Goal: Task Accomplishment & Management: Complete application form

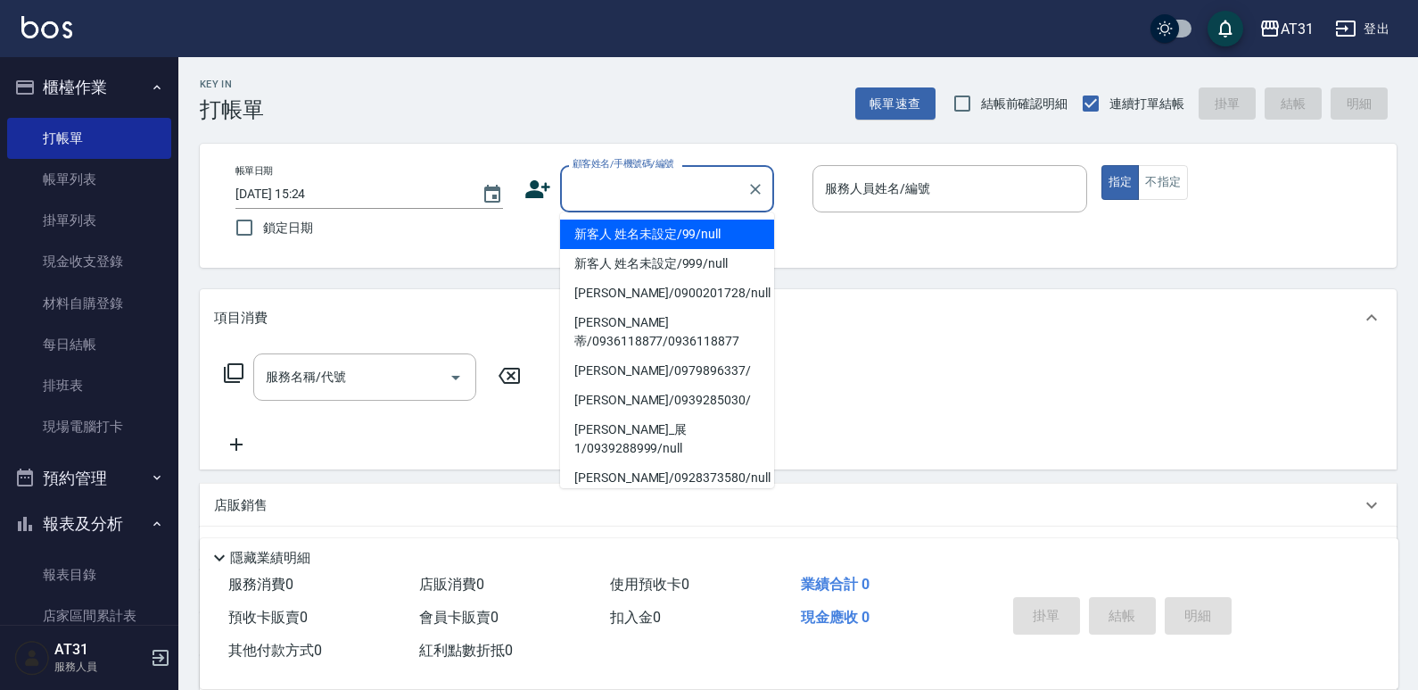
click at [720, 182] on input "顧客姓名/手機號碼/編號" at bounding box center [653, 188] width 171 height 31
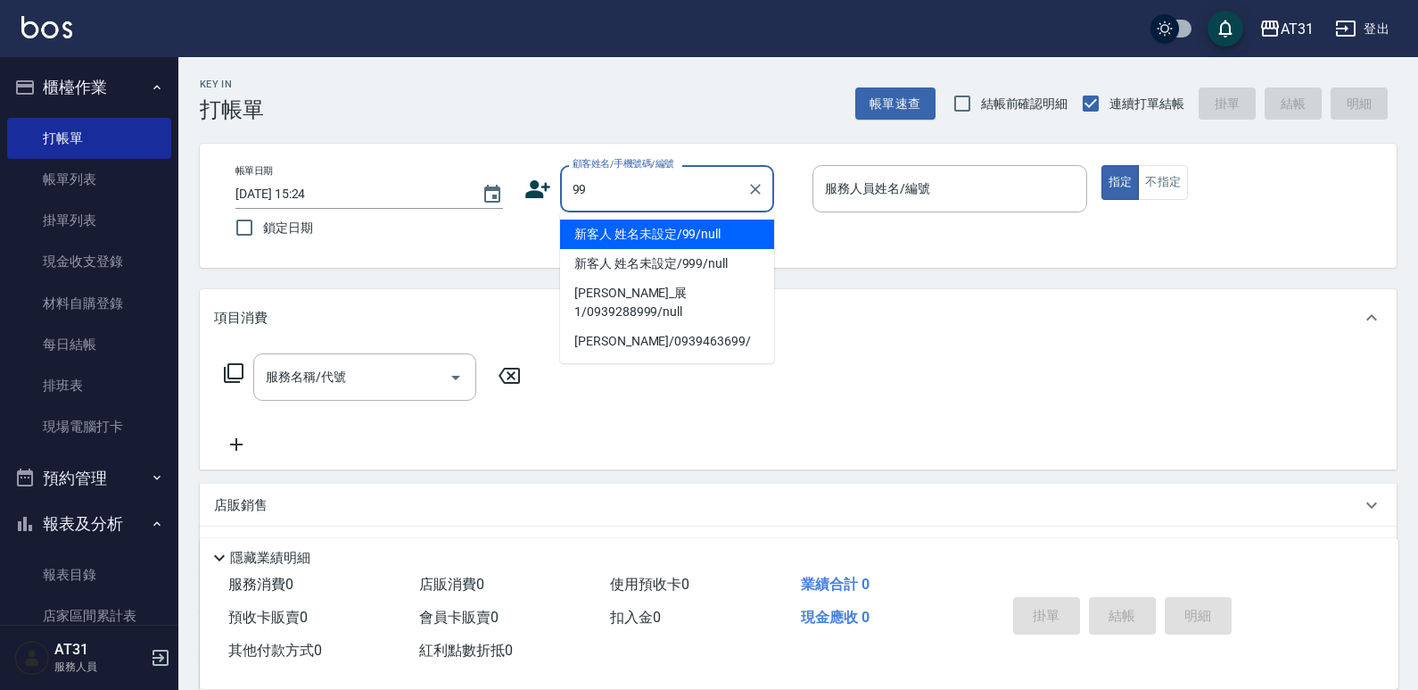
type input "99"
type input "0"
type input "新客人 姓名未設定/99/null"
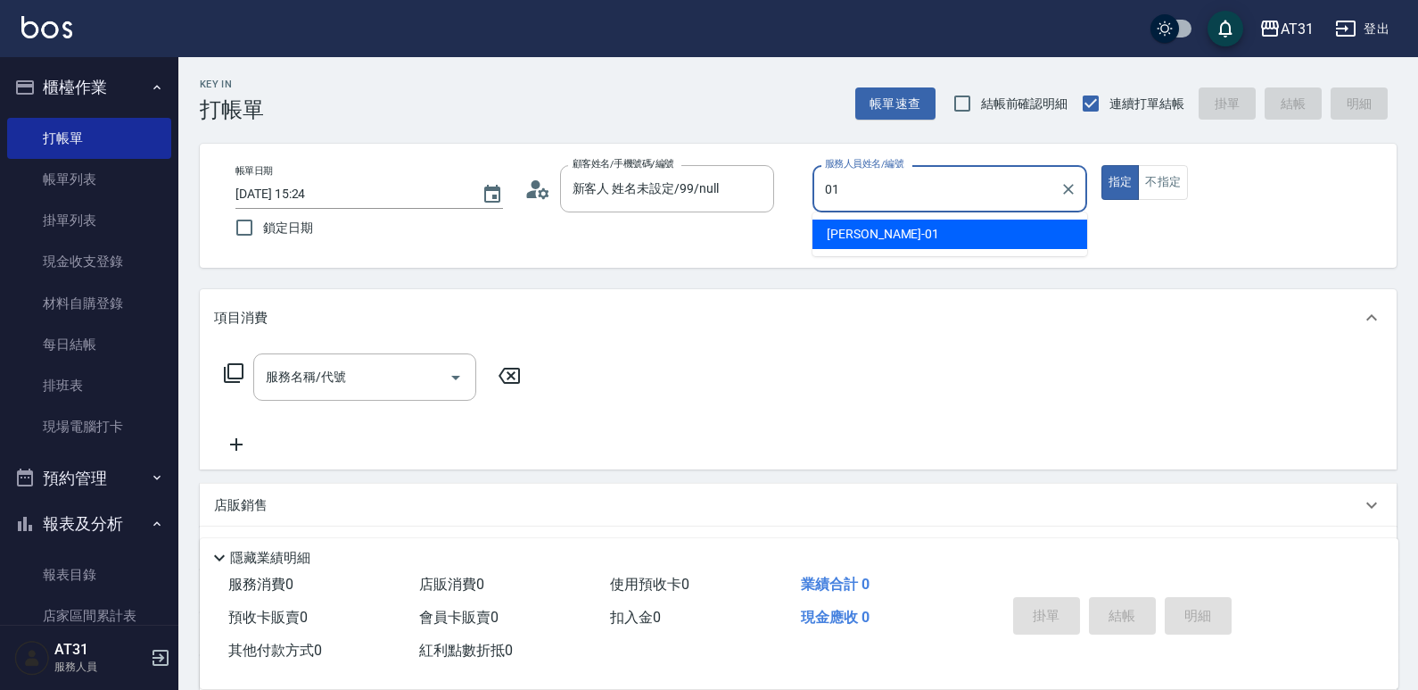
type input "[PERSON_NAME]-01"
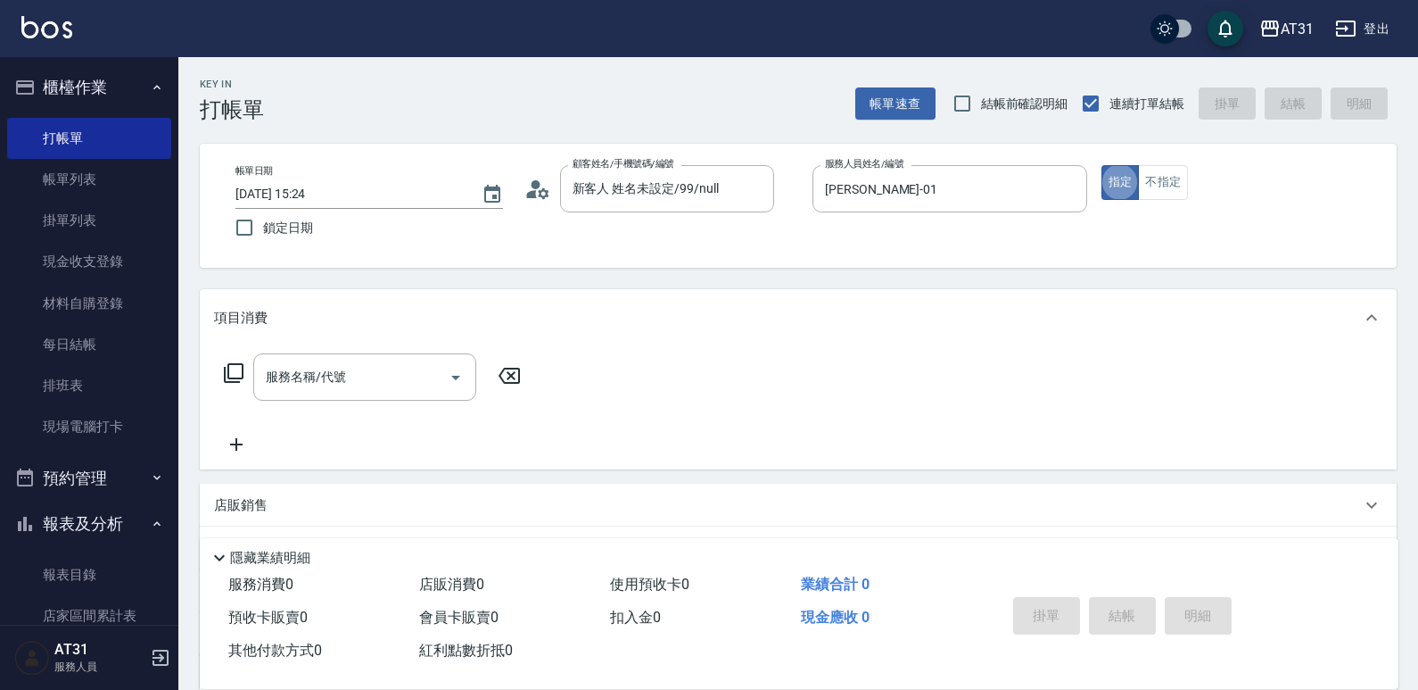
type button "true"
drag, startPoint x: 1166, startPoint y: 194, endPoint x: 1079, endPoint y: 214, distance: 89.8
click at [1168, 193] on button "不指定" at bounding box center [1163, 182] width 50 height 35
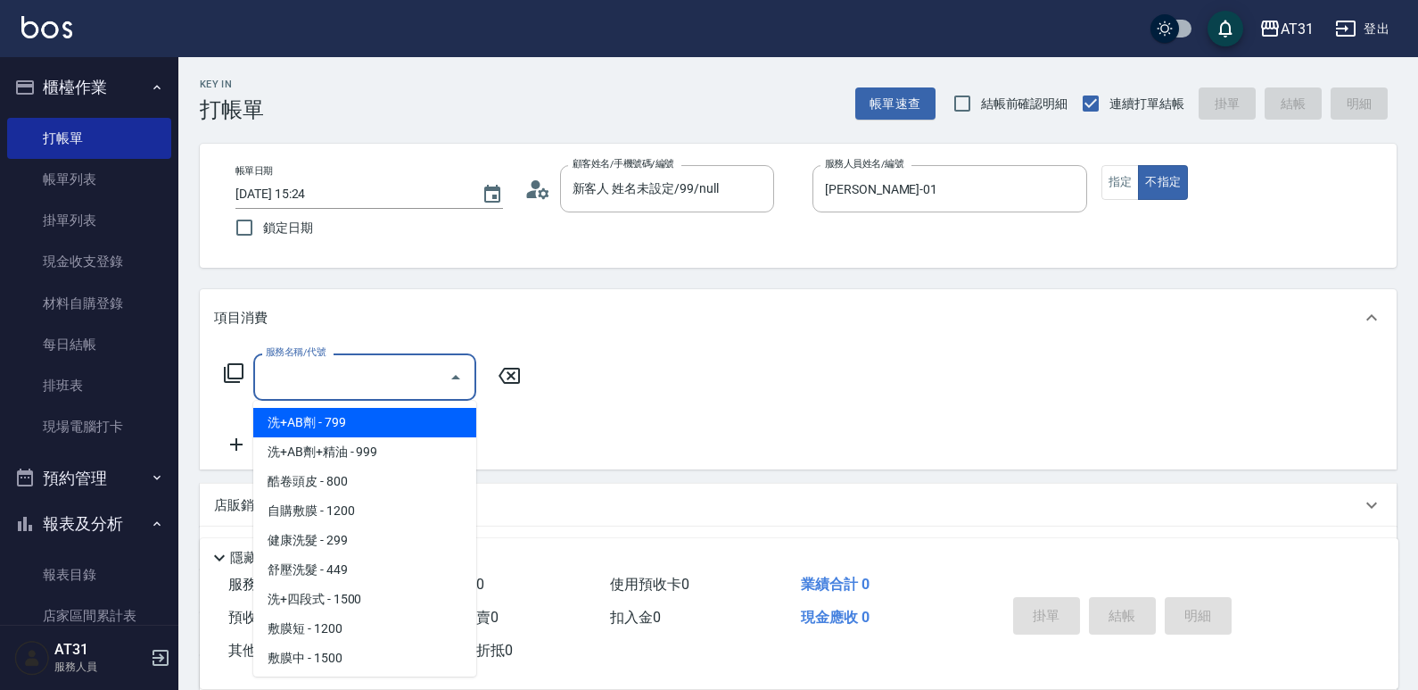
click at [399, 377] on input "服務名稱/代號" at bounding box center [351, 376] width 180 height 31
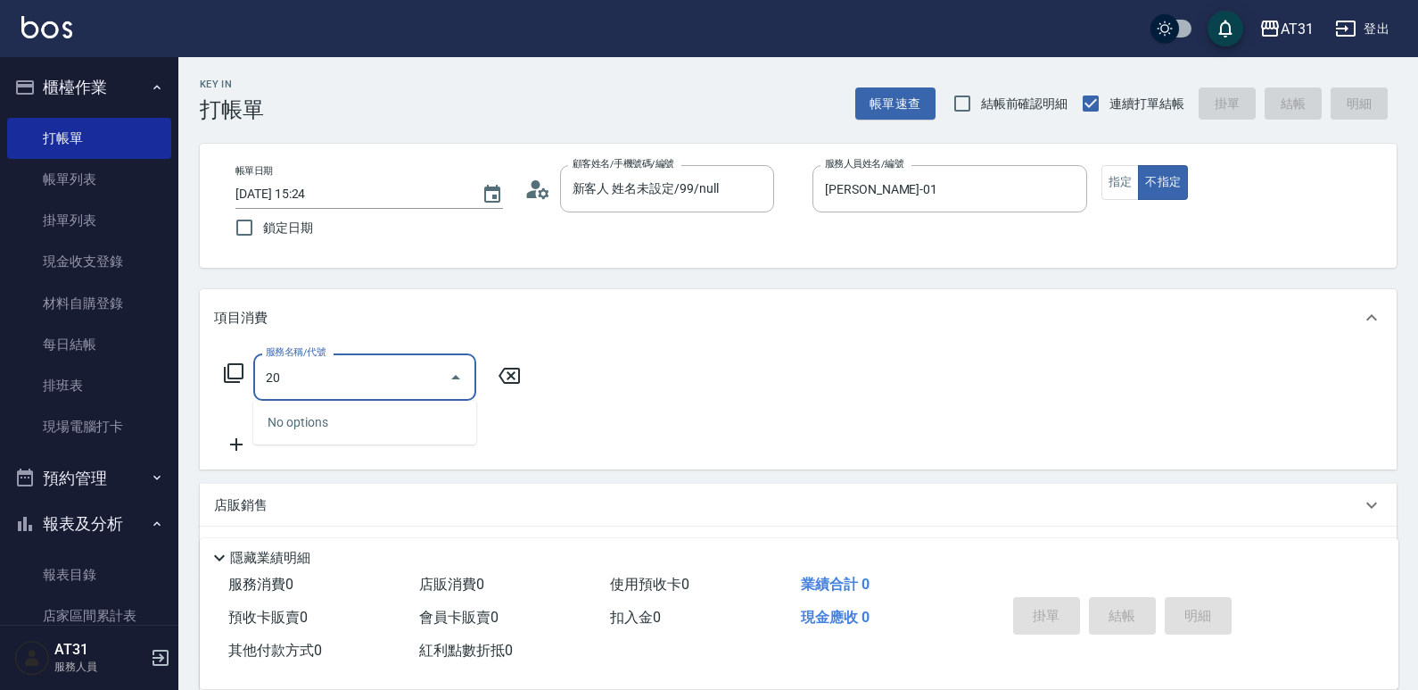
type input "201"
type input "20"
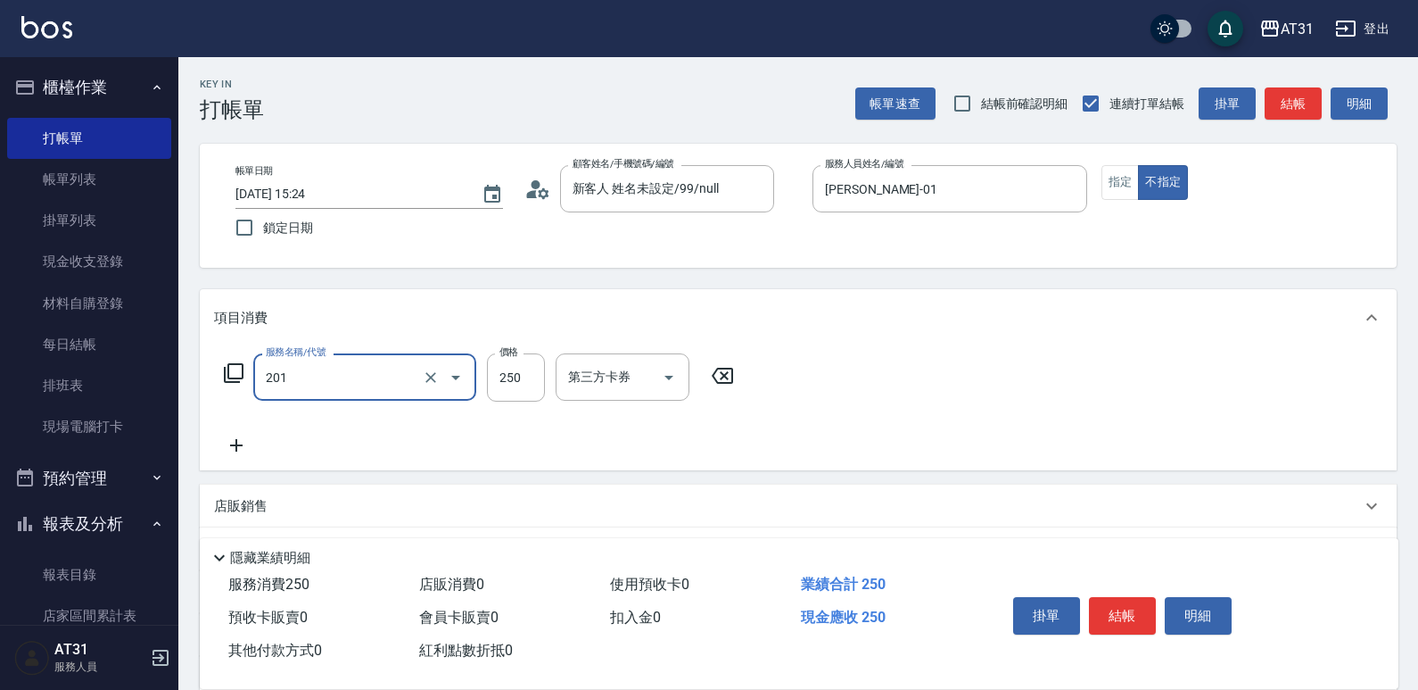
type input "洗髮(201)"
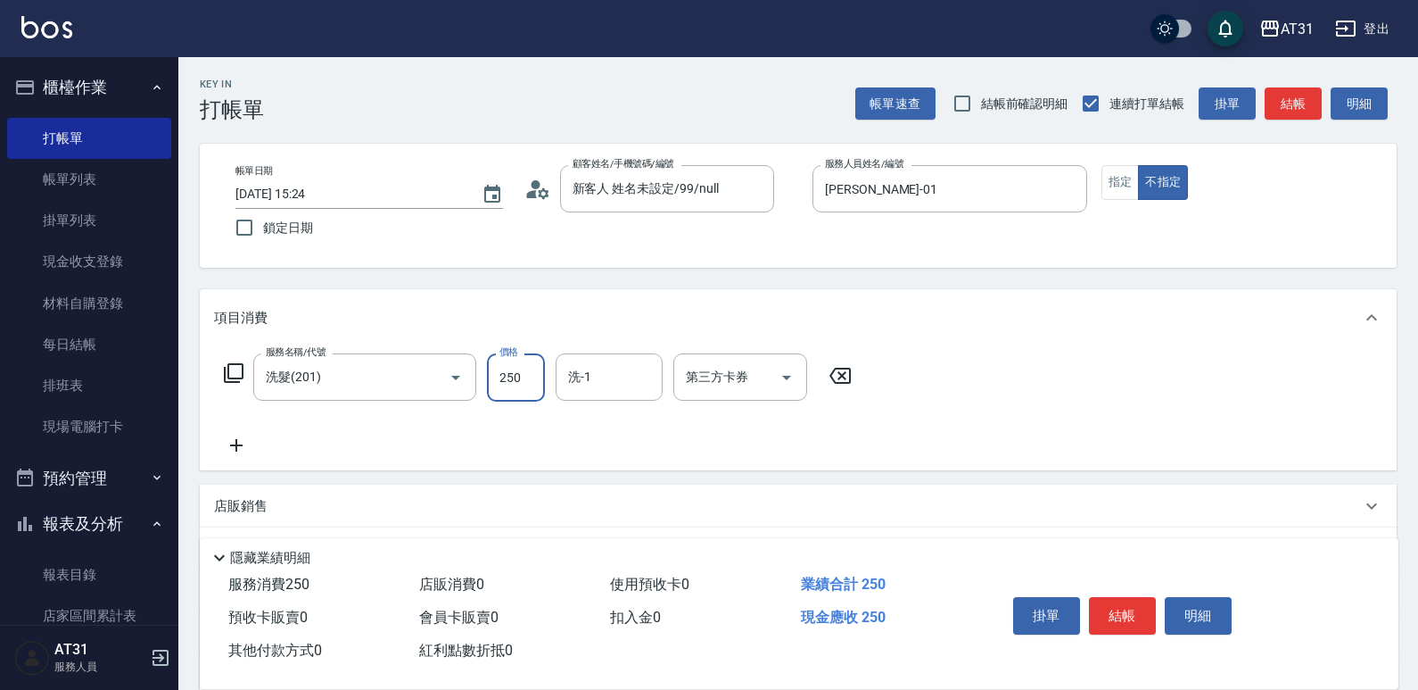
type input "0"
type input "30"
type input "300"
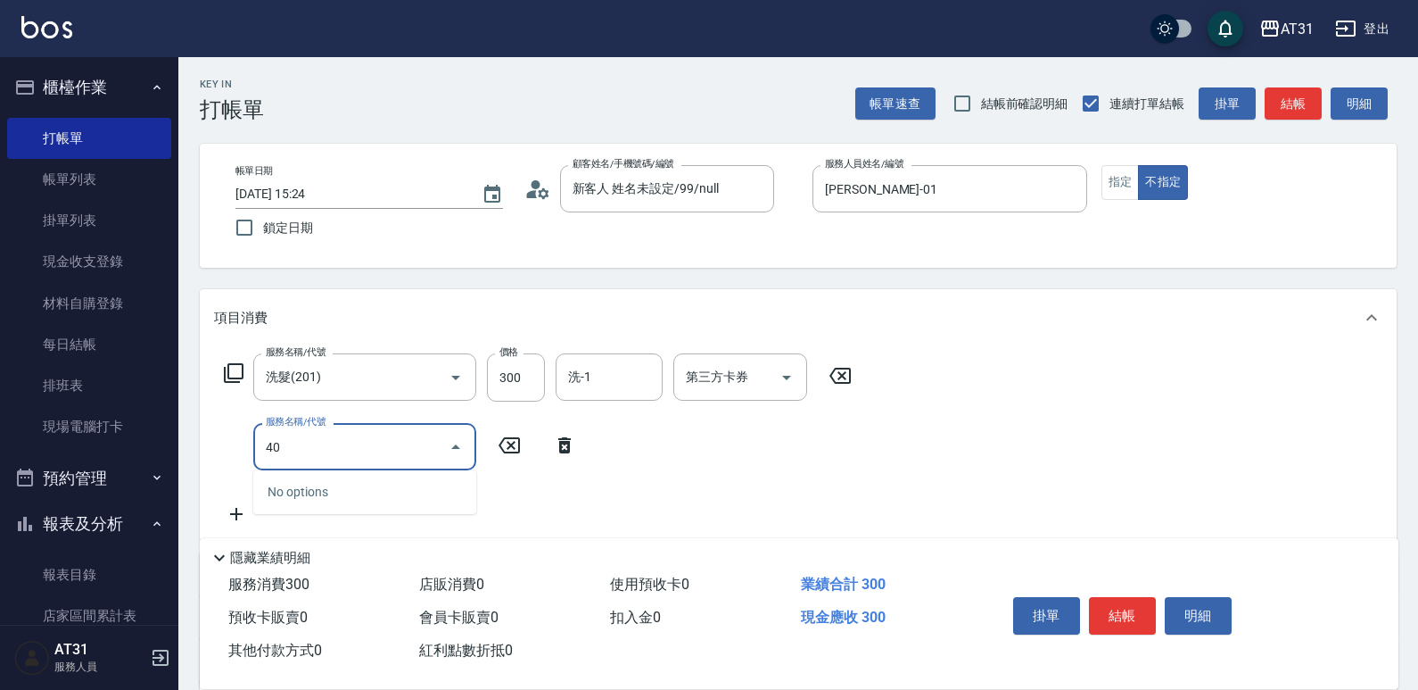
type input "401"
type input "50"
type input "剪髮(401)"
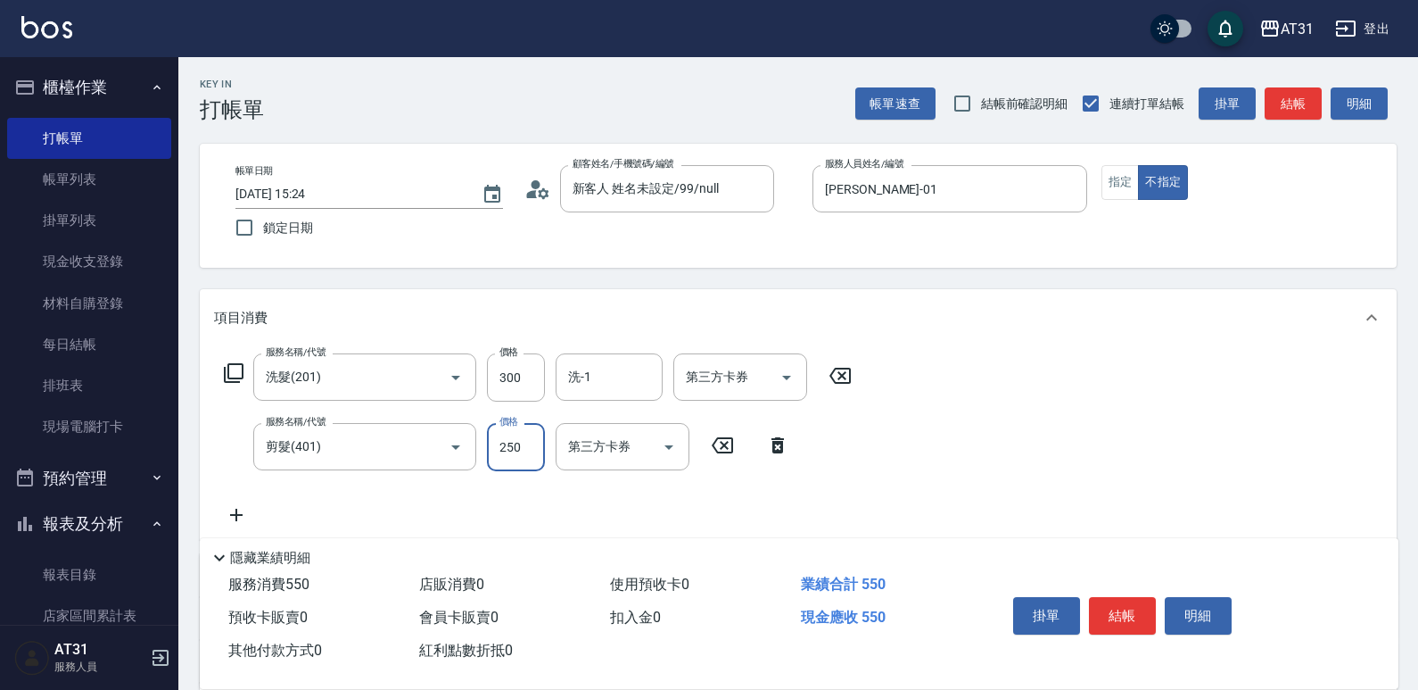
type input "30"
type input "60"
type input "300"
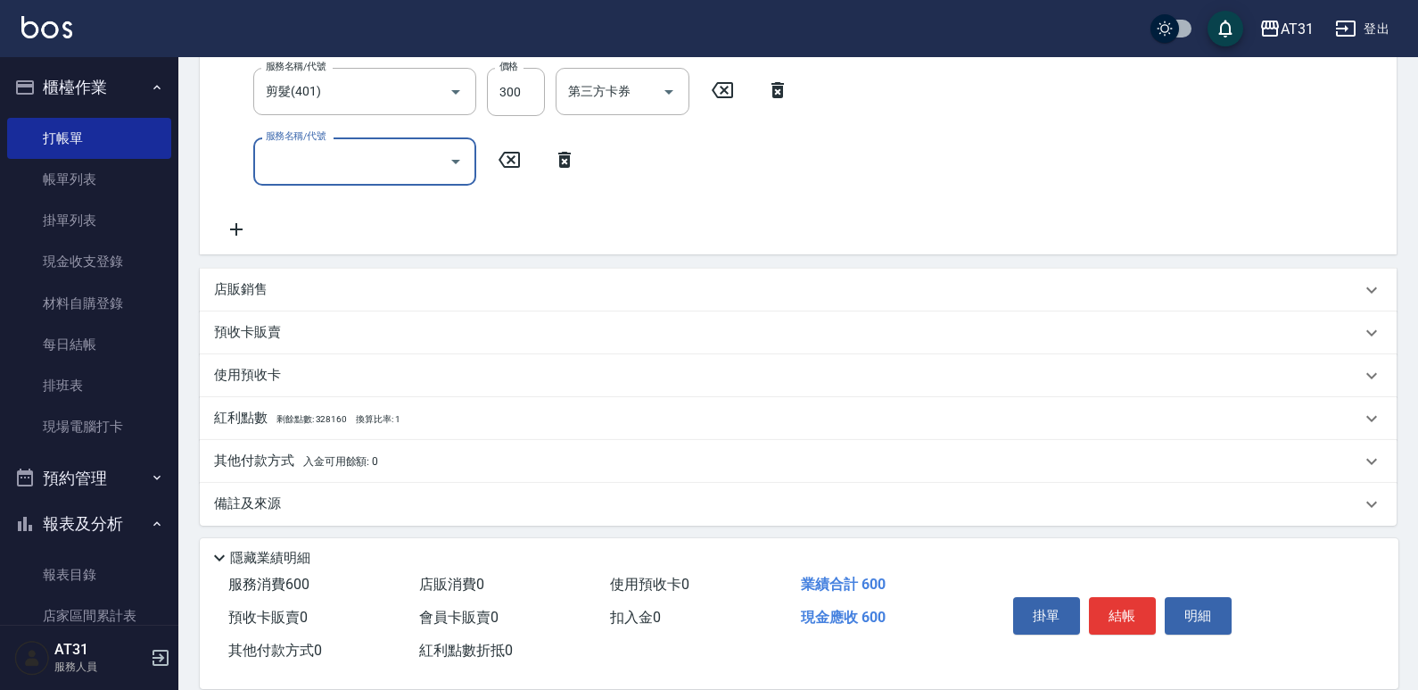
scroll to position [357, 0]
click at [336, 462] on span "入金可用餘額: 0" at bounding box center [341, 459] width 76 height 12
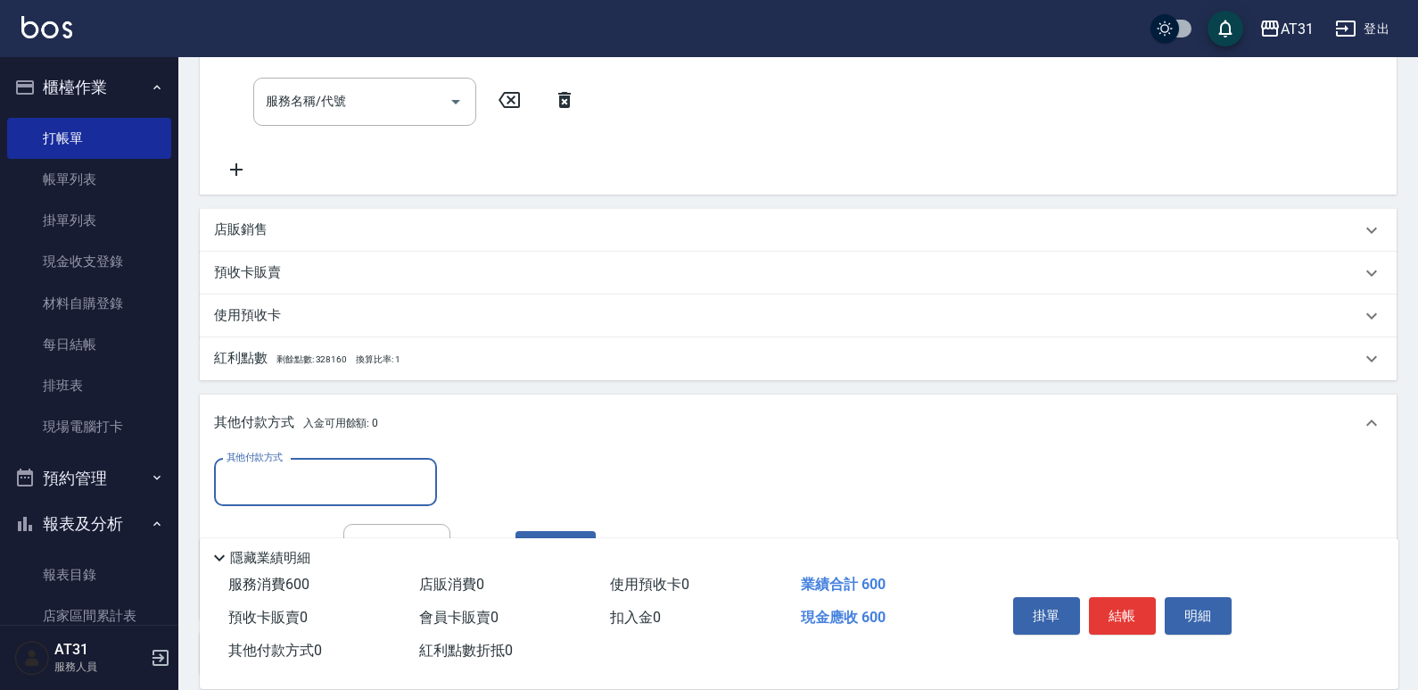
scroll to position [446, 0]
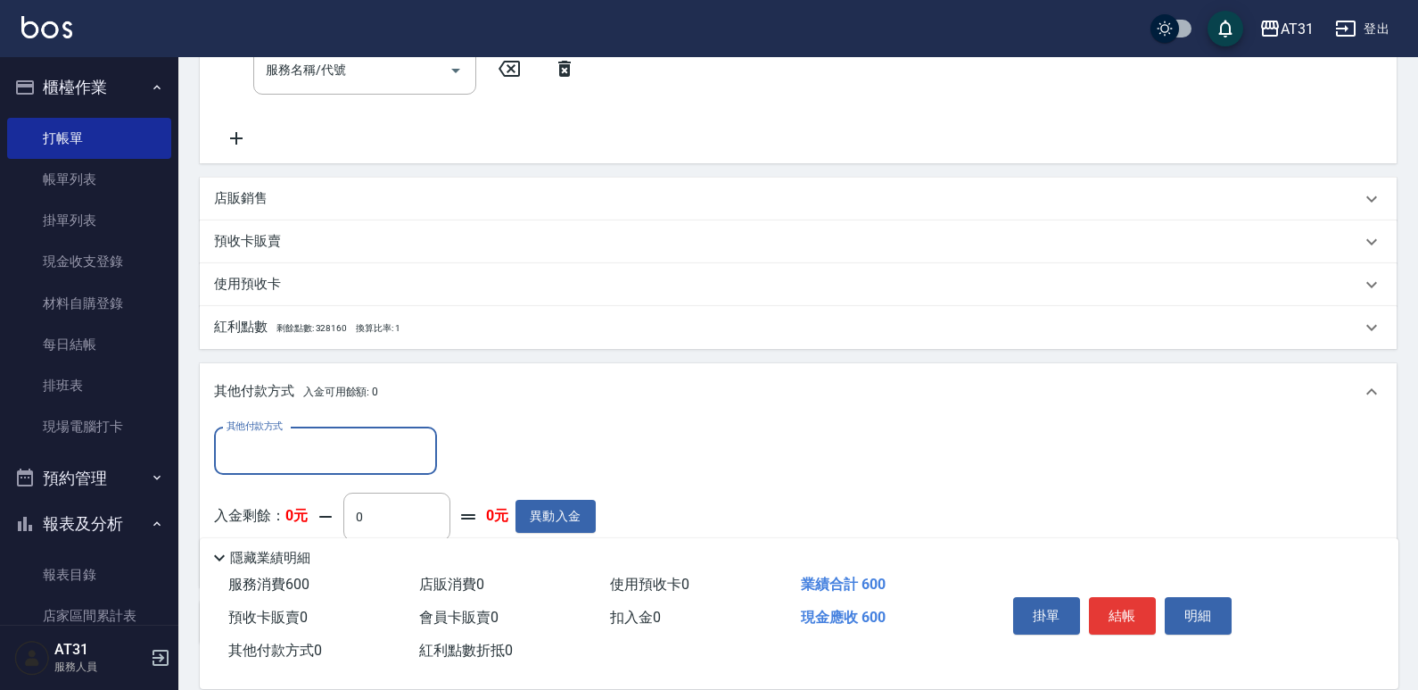
click at [345, 459] on input "其他付款方式" at bounding box center [325, 450] width 207 height 31
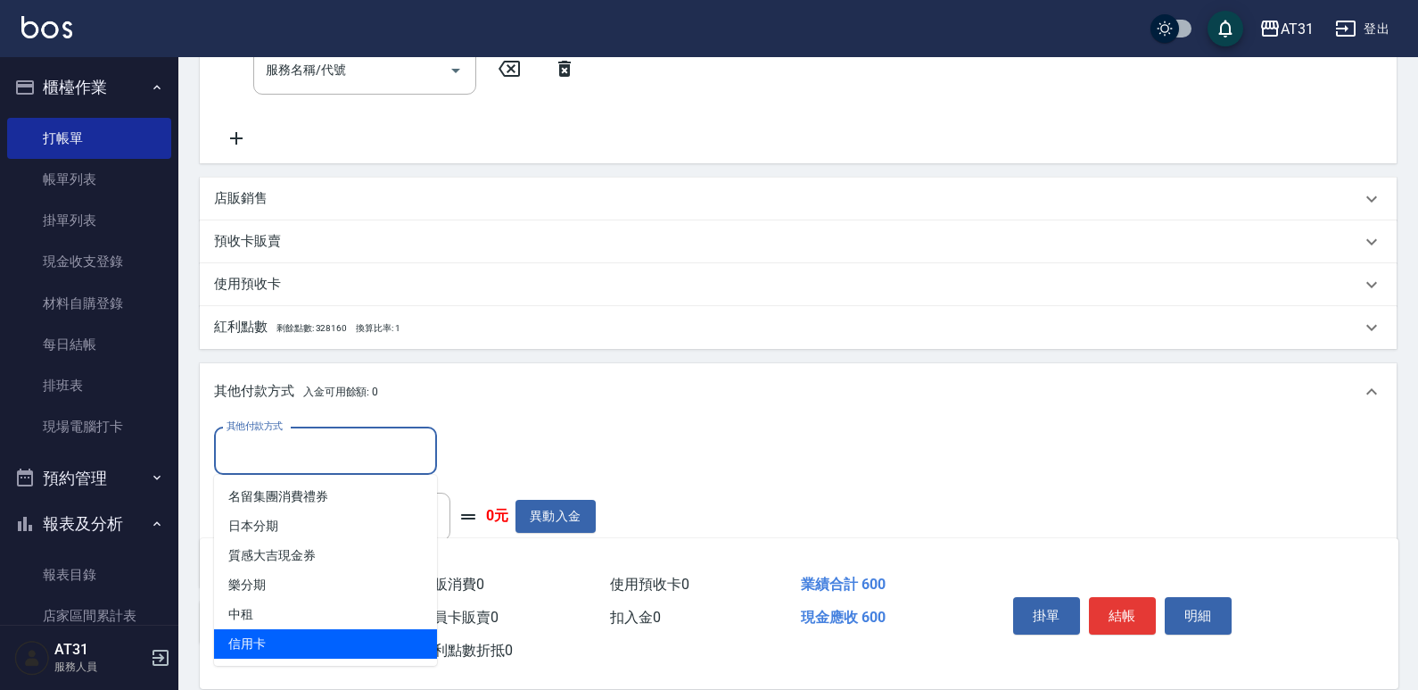
click at [285, 641] on span "信用卡" at bounding box center [325, 643] width 223 height 29
type input "信用卡"
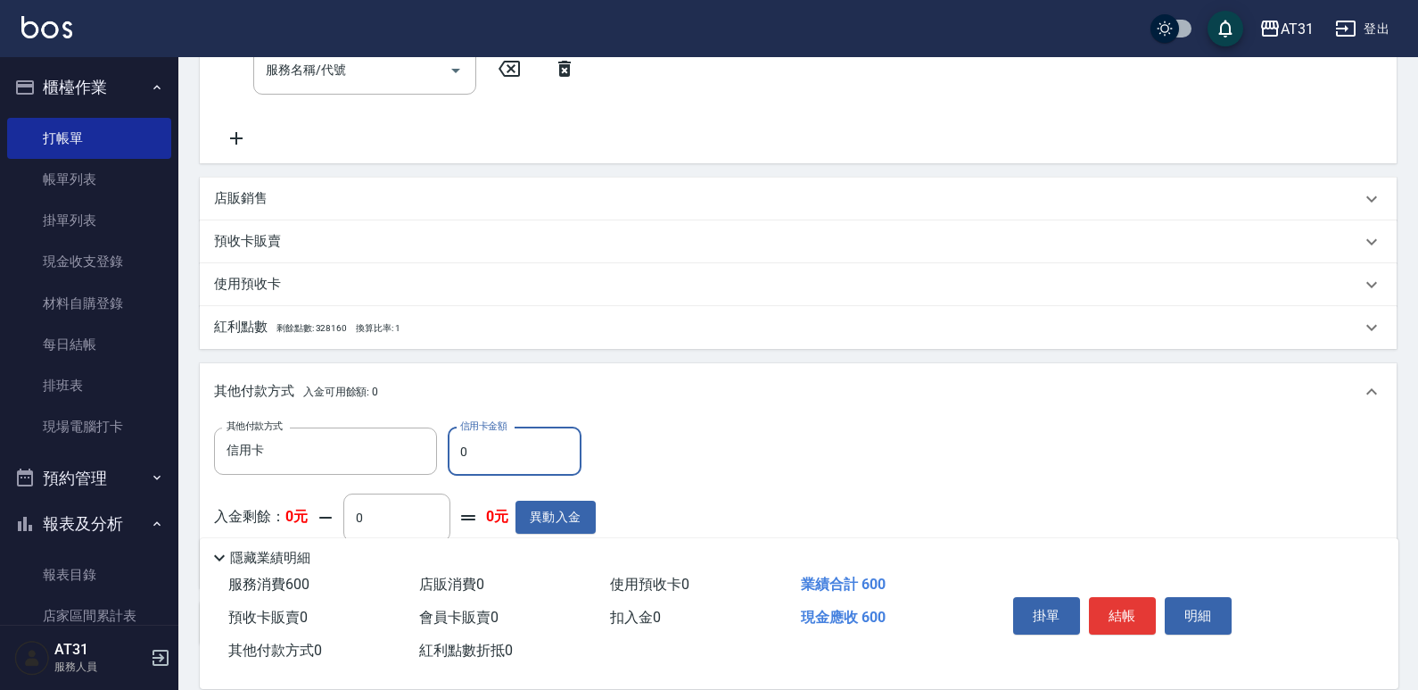
drag, startPoint x: 477, startPoint y: 455, endPoint x: 460, endPoint y: 455, distance: 17.0
click at [460, 455] on input "0" at bounding box center [515, 451] width 134 height 48
type input "50"
type input "600"
type input "0"
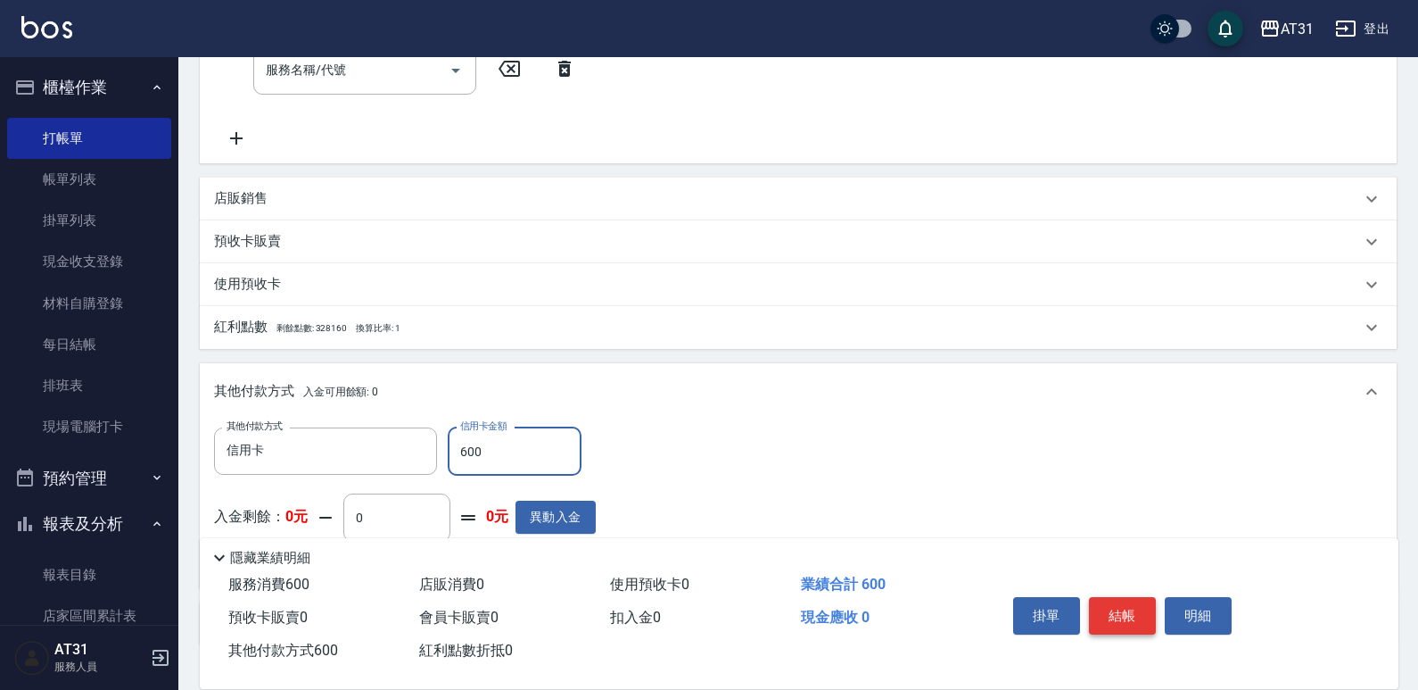
type input "600"
click at [1125, 617] on button "結帳" at bounding box center [1122, 615] width 67 height 37
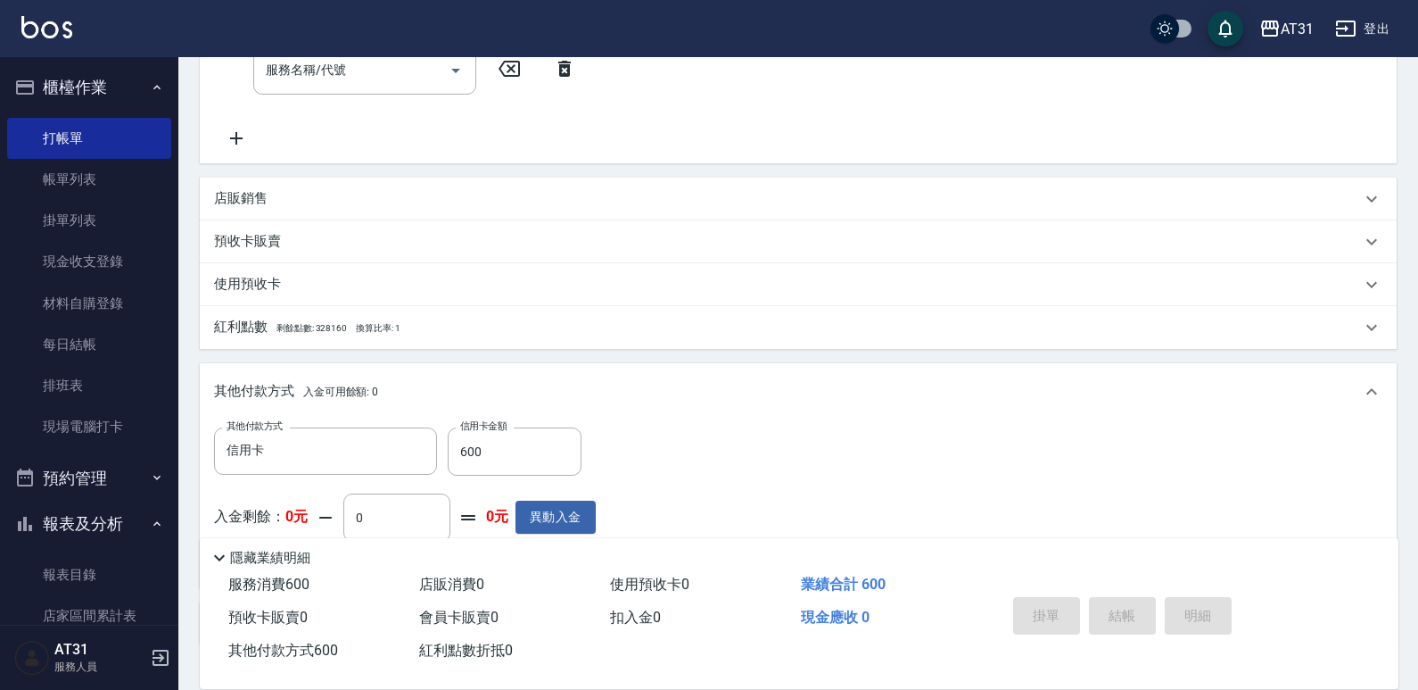
type input "[DATE] 17:30"
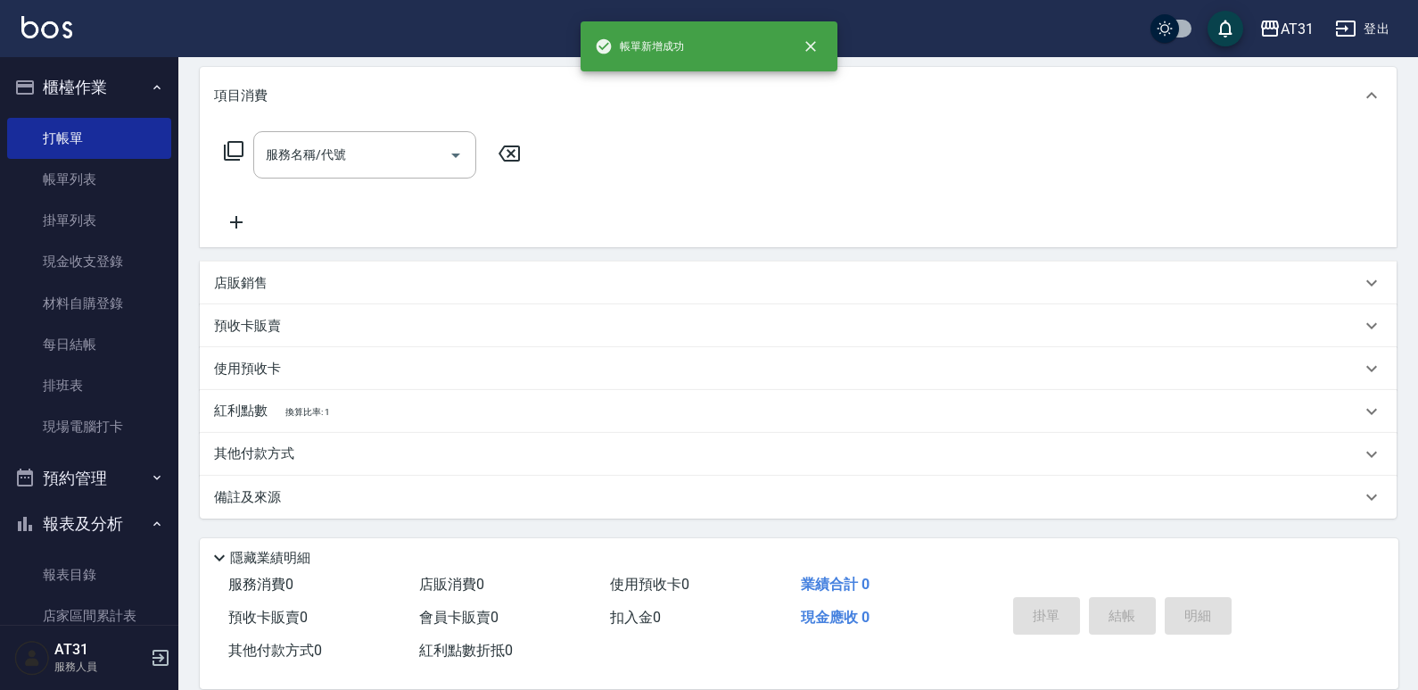
scroll to position [0, 0]
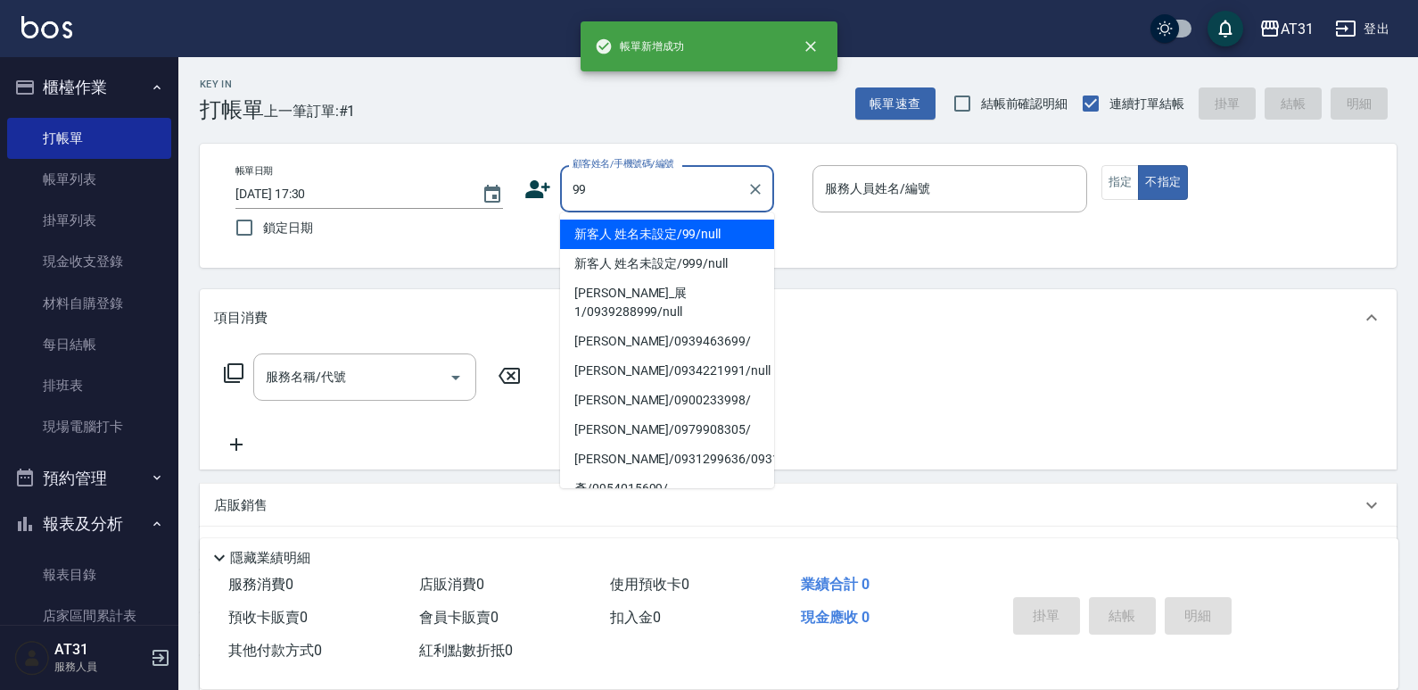
type input "新客人 姓名未設定/99/null"
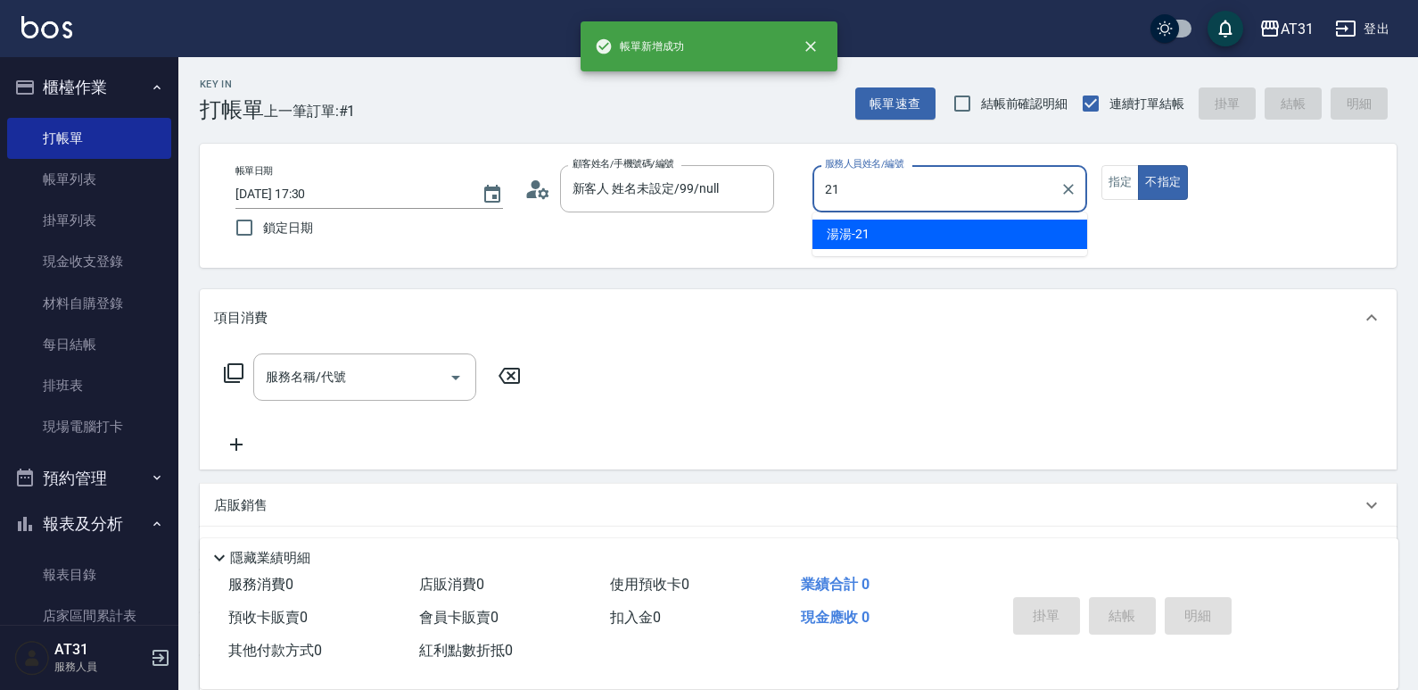
type input "湯湯-21"
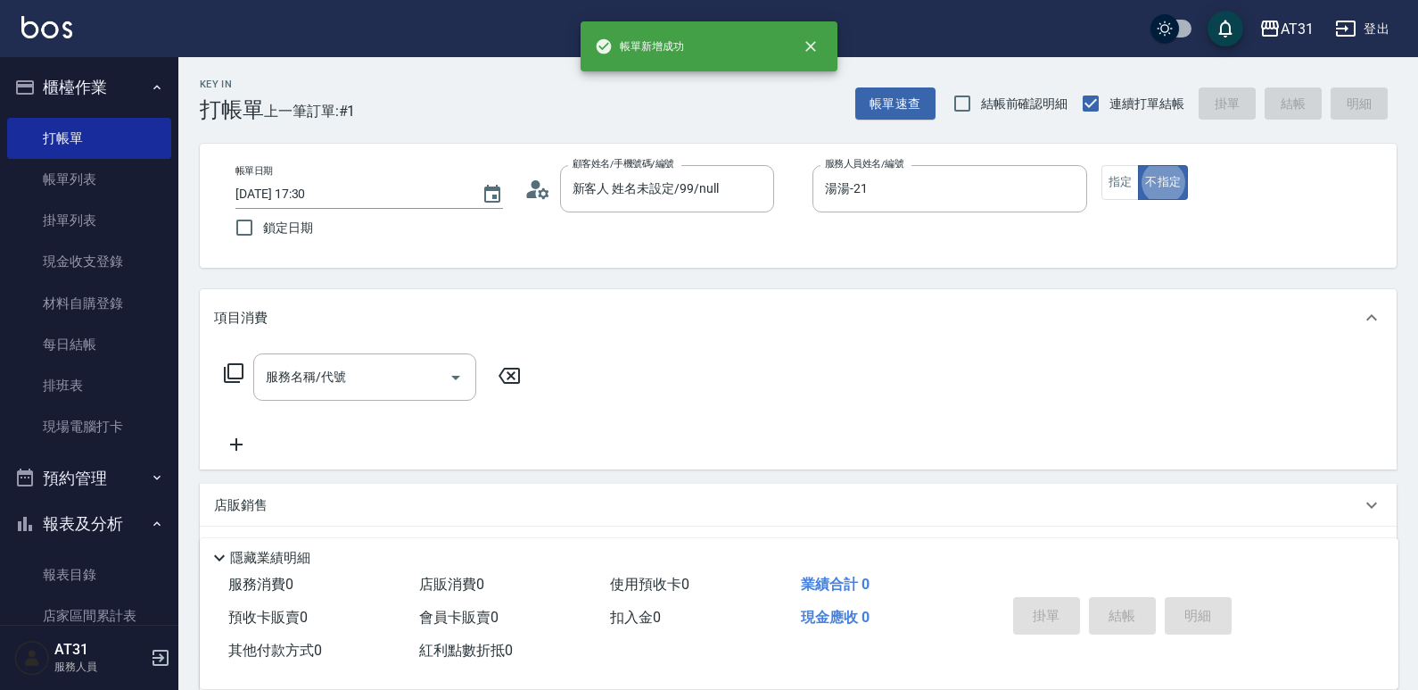
type button "false"
type input "201"
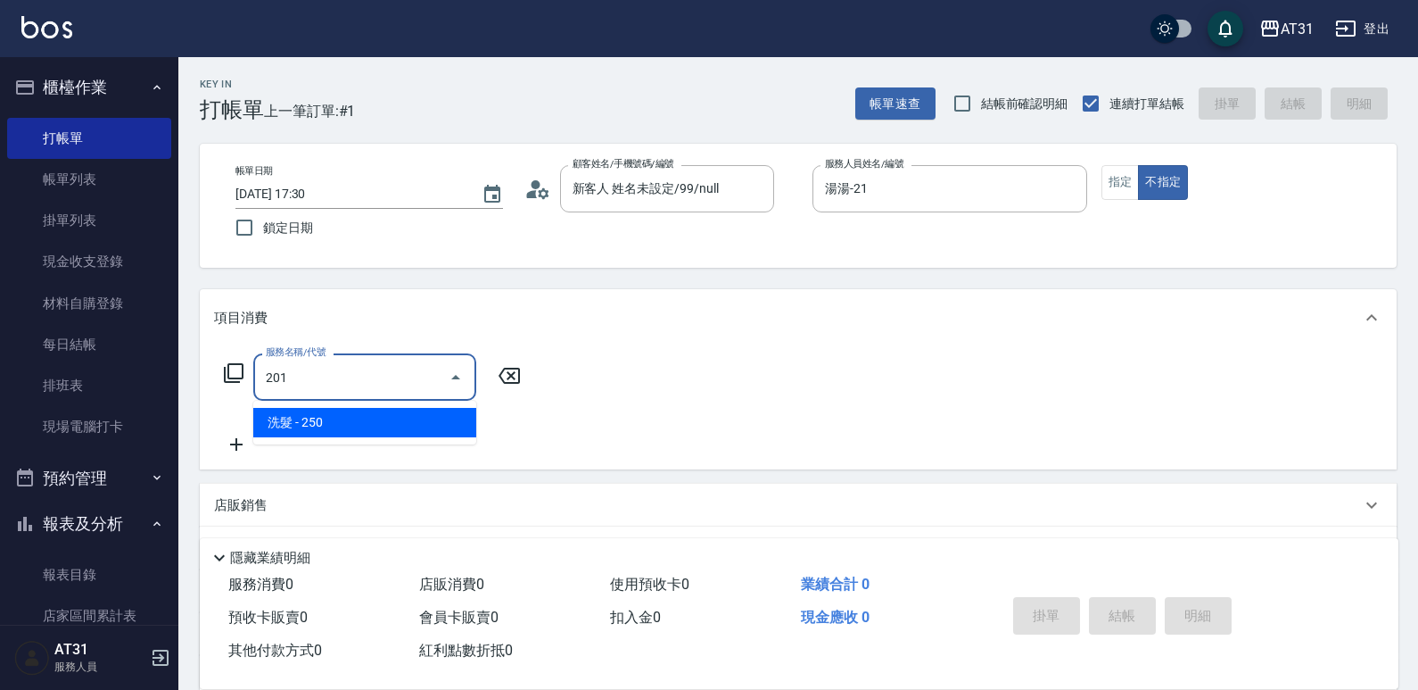
type input "20"
type input "洗髮(201)"
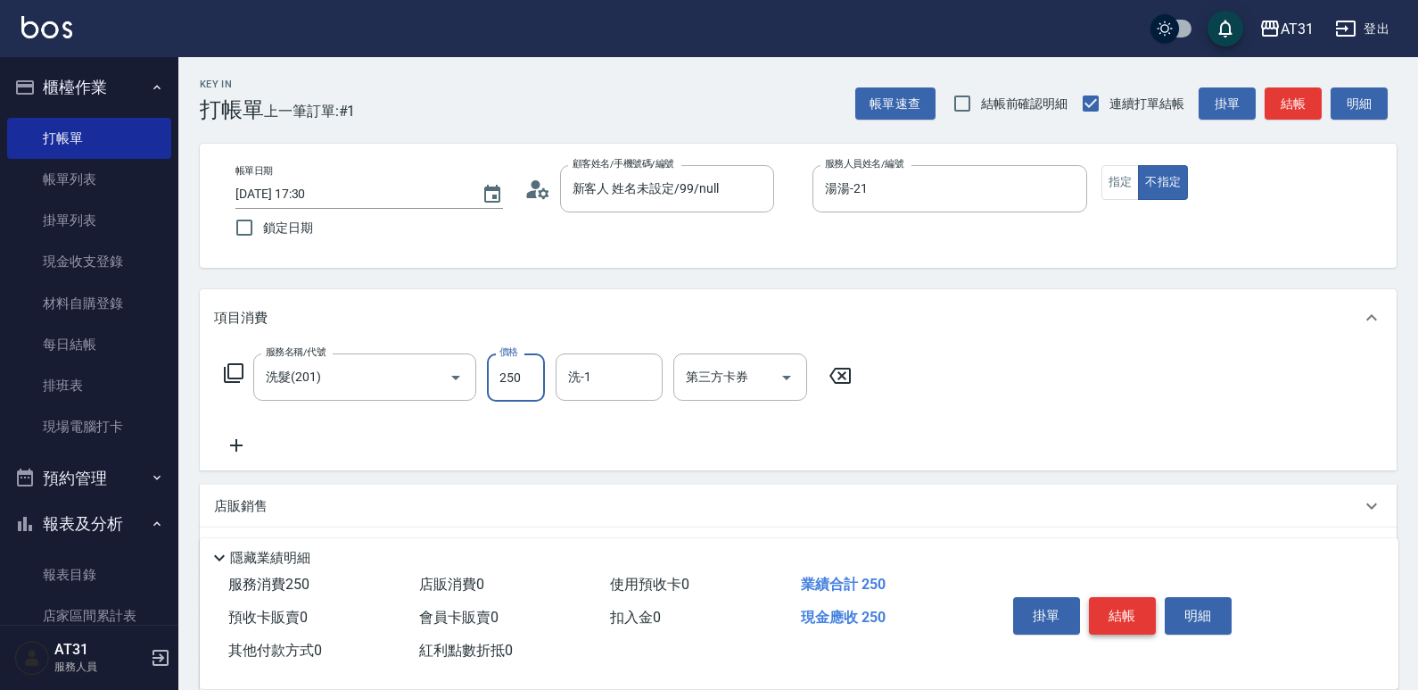
type input "0"
type input "50"
type input "500"
type input "[PERSON_NAME]-49"
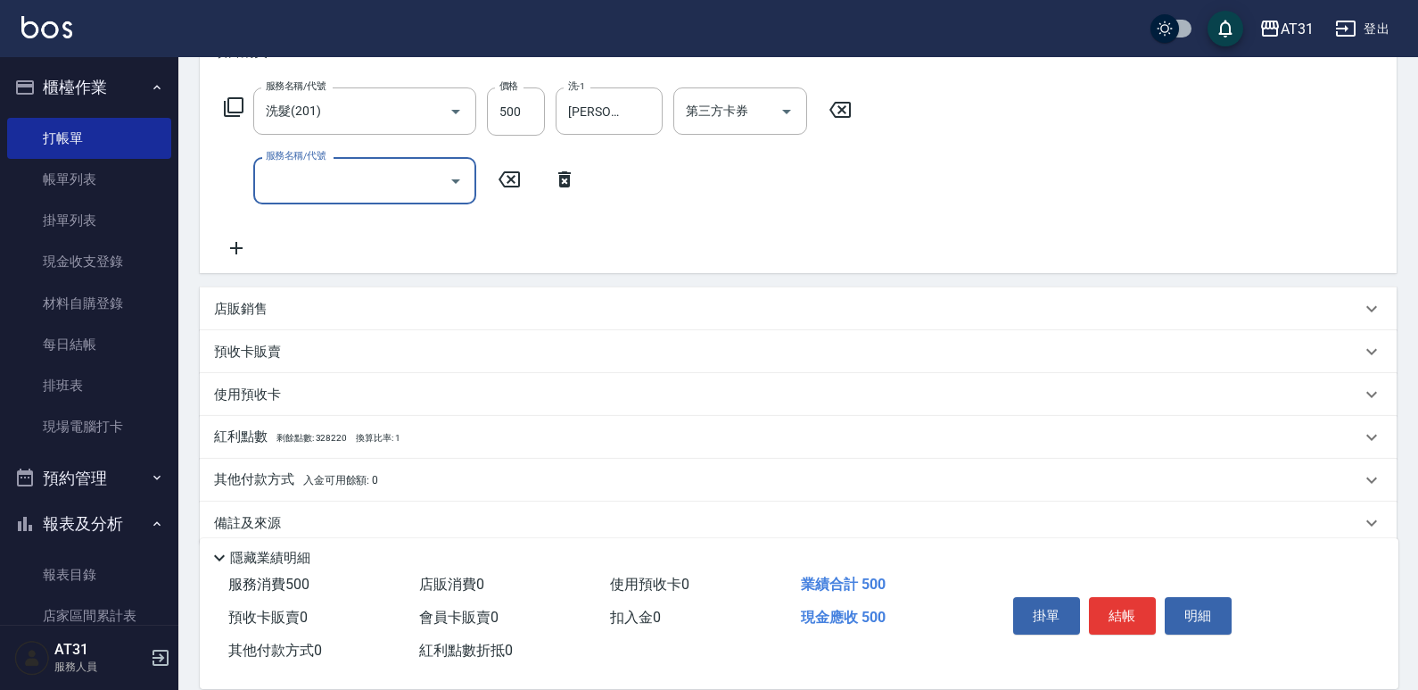
scroll to position [268, 0]
click at [342, 439] on span "剩餘點數: 328220" at bounding box center [312, 436] width 70 height 10
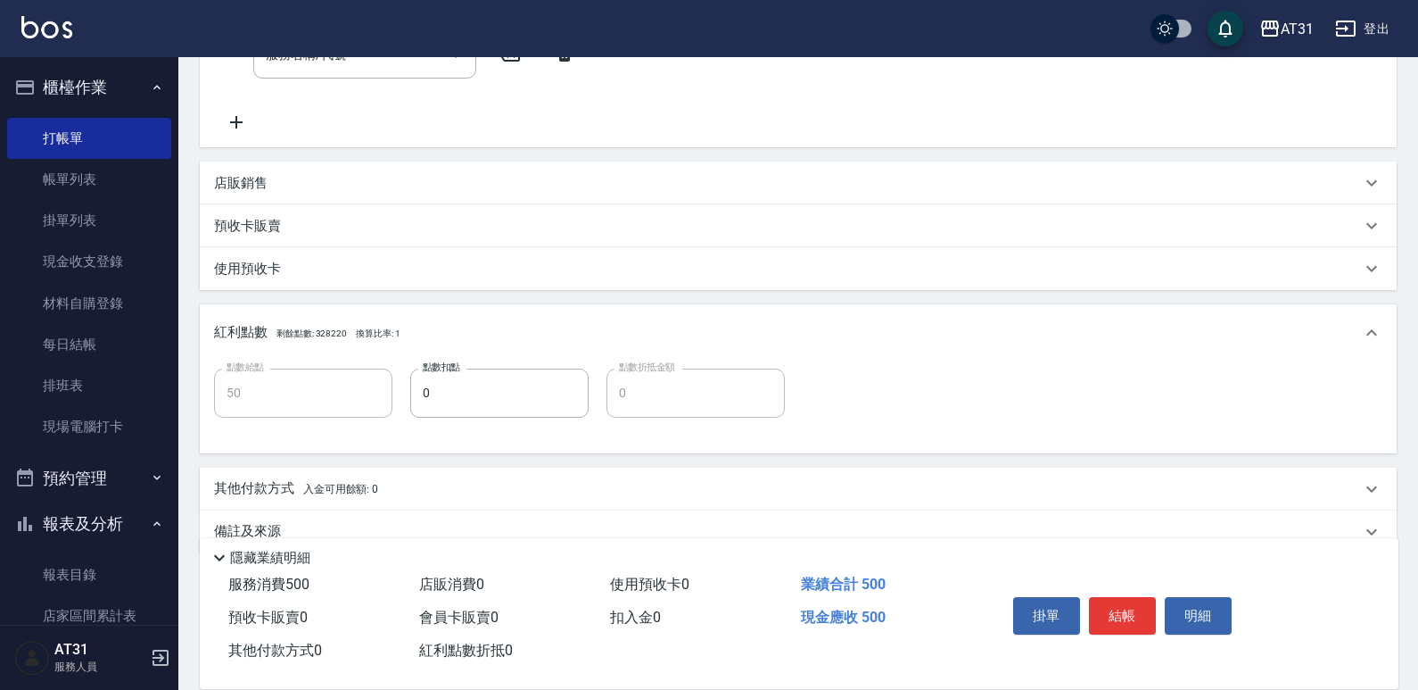
scroll to position [426, 0]
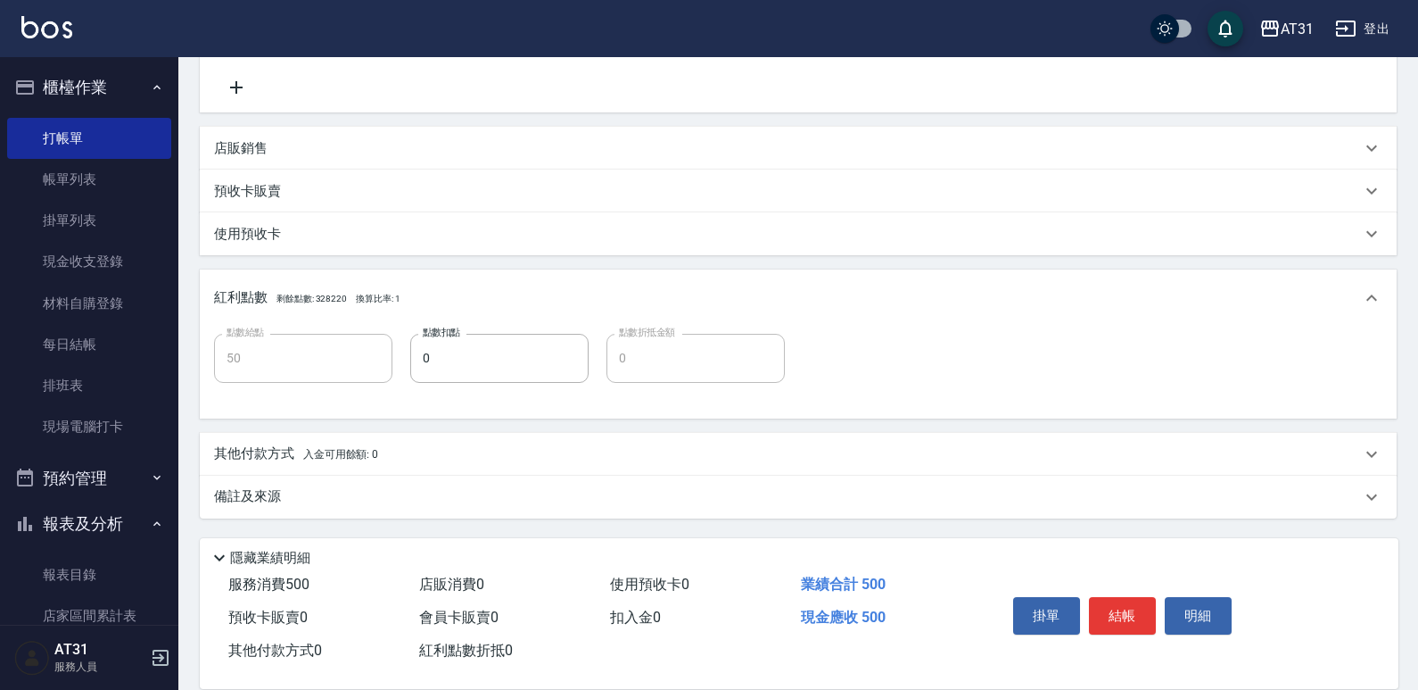
click at [350, 449] on span "入金可用餘額: 0" at bounding box center [341, 454] width 76 height 12
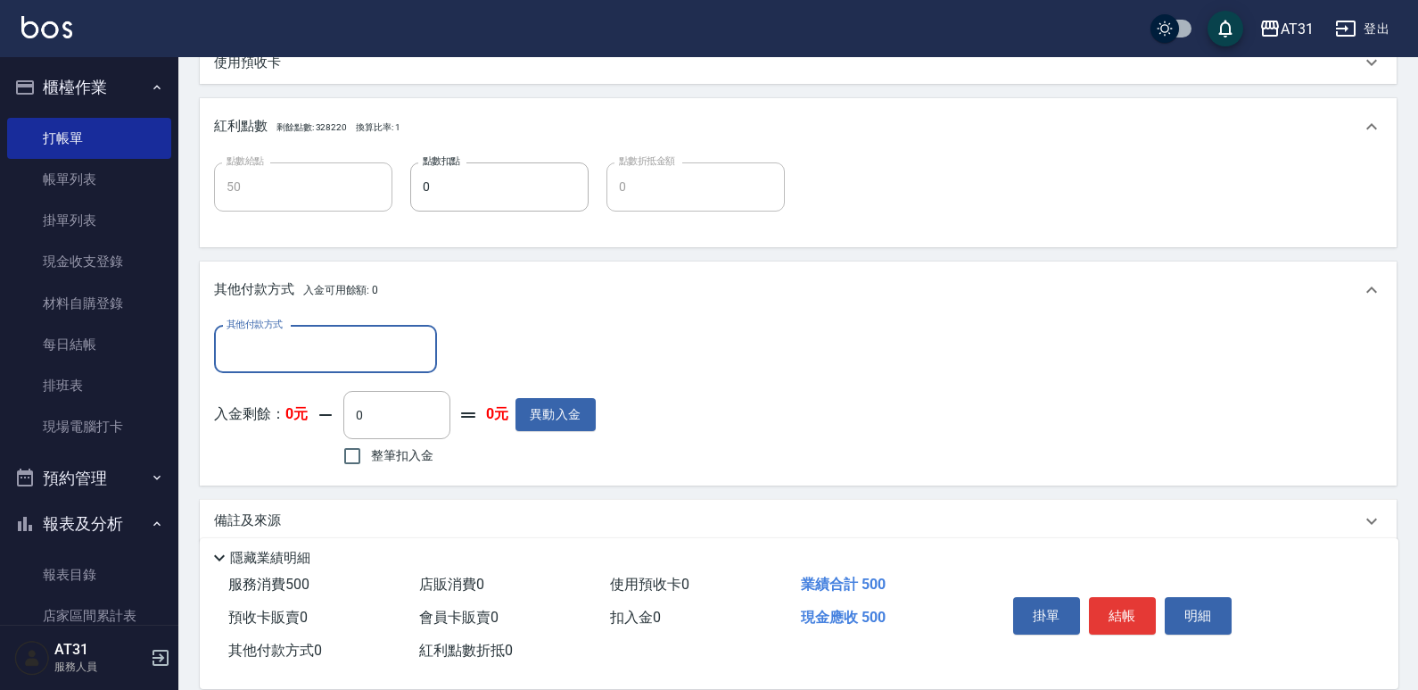
scroll to position [605, 0]
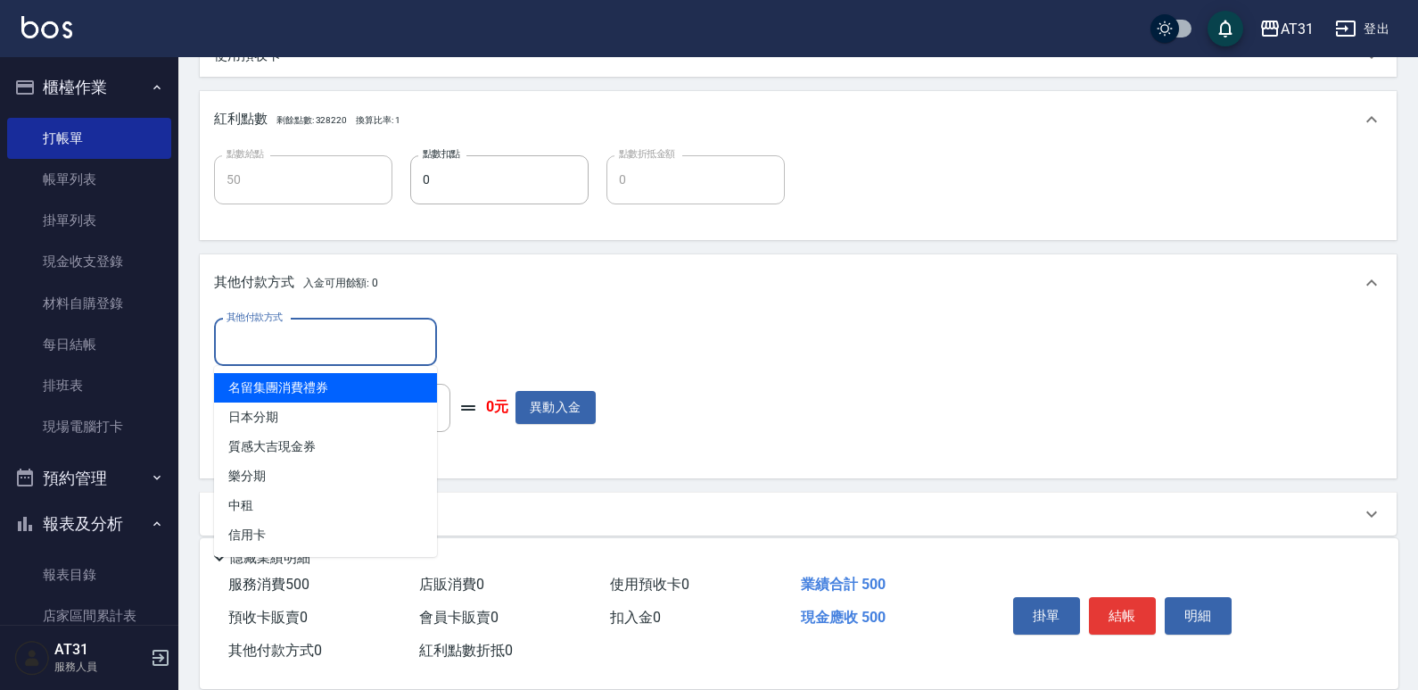
click at [376, 345] on input "其他付款方式" at bounding box center [325, 342] width 207 height 31
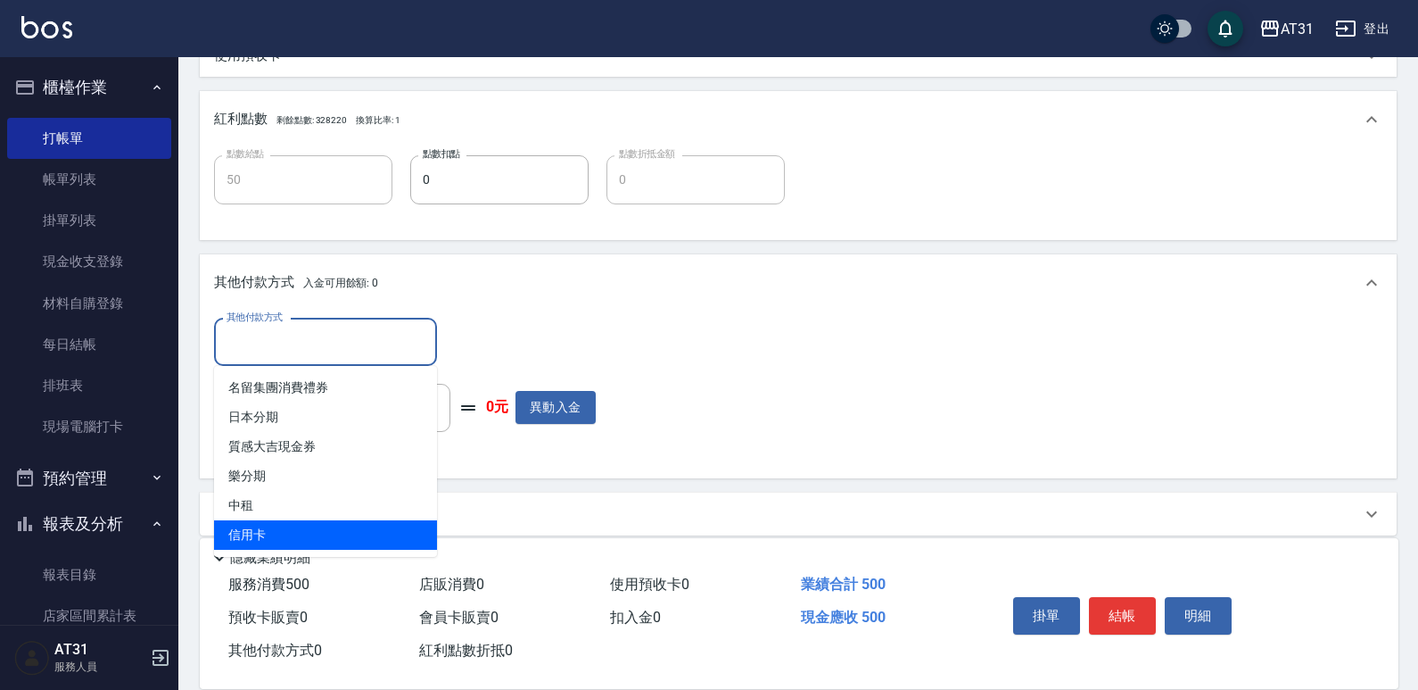
click at [342, 522] on span "信用卡" at bounding box center [325, 534] width 223 height 29
type input "信用卡"
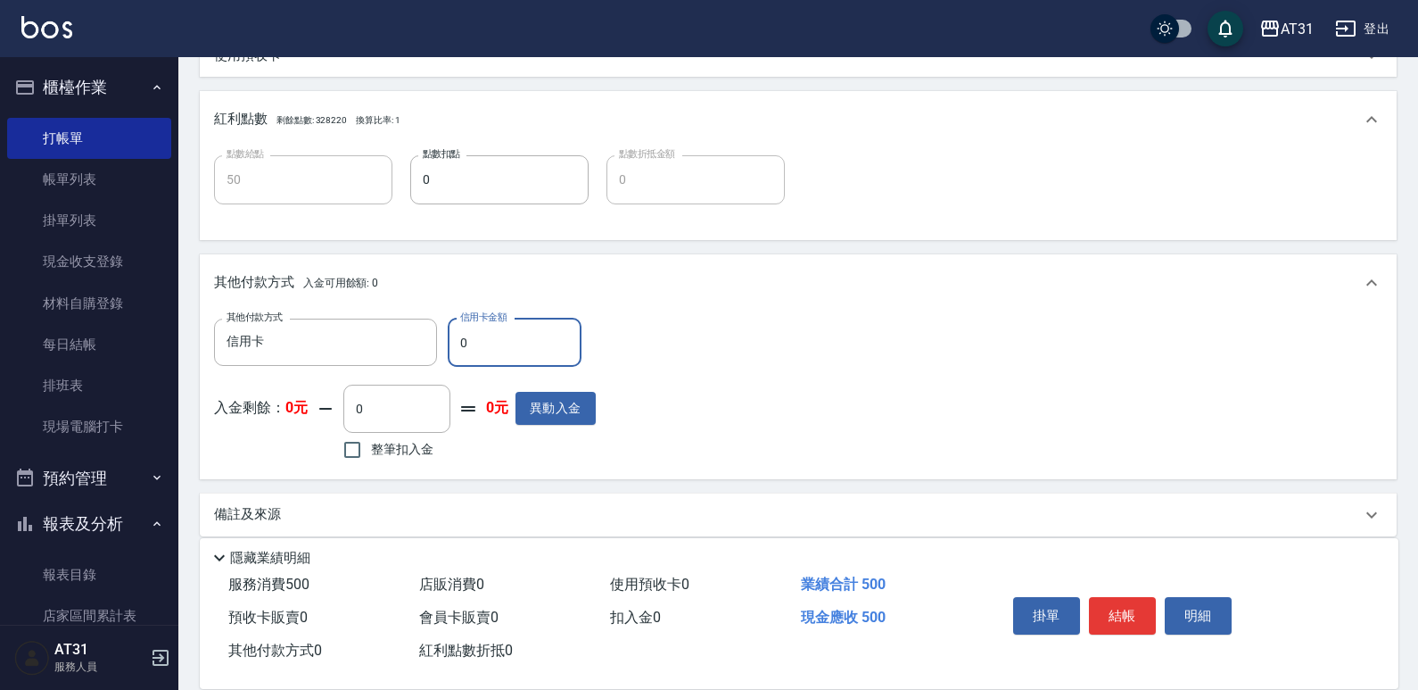
drag, startPoint x: 470, startPoint y: 348, endPoint x: 460, endPoint y: 336, distance: 15.2
click at [457, 339] on input "0" at bounding box center [515, 342] width 134 height 48
type input "40"
type input "50"
type input "0"
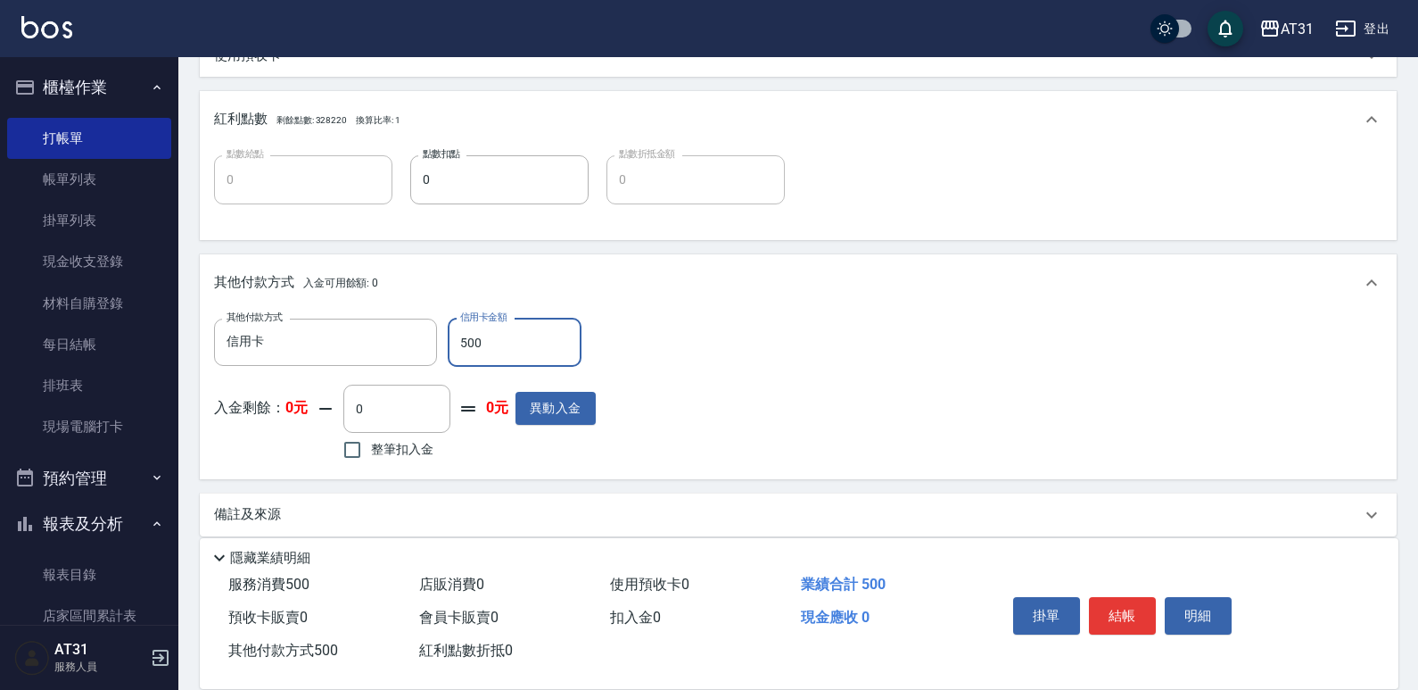
type input "500"
click at [1107, 615] on button "結帳" at bounding box center [1122, 615] width 67 height 37
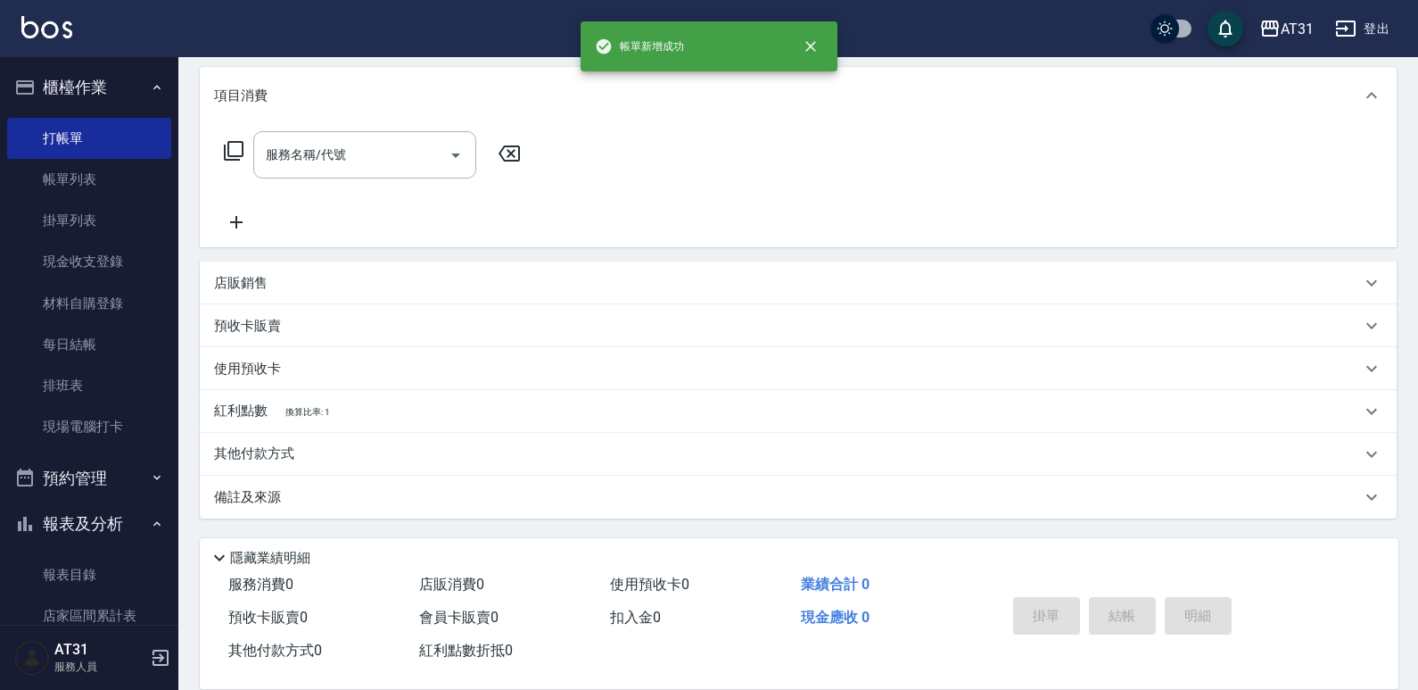
scroll to position [0, 0]
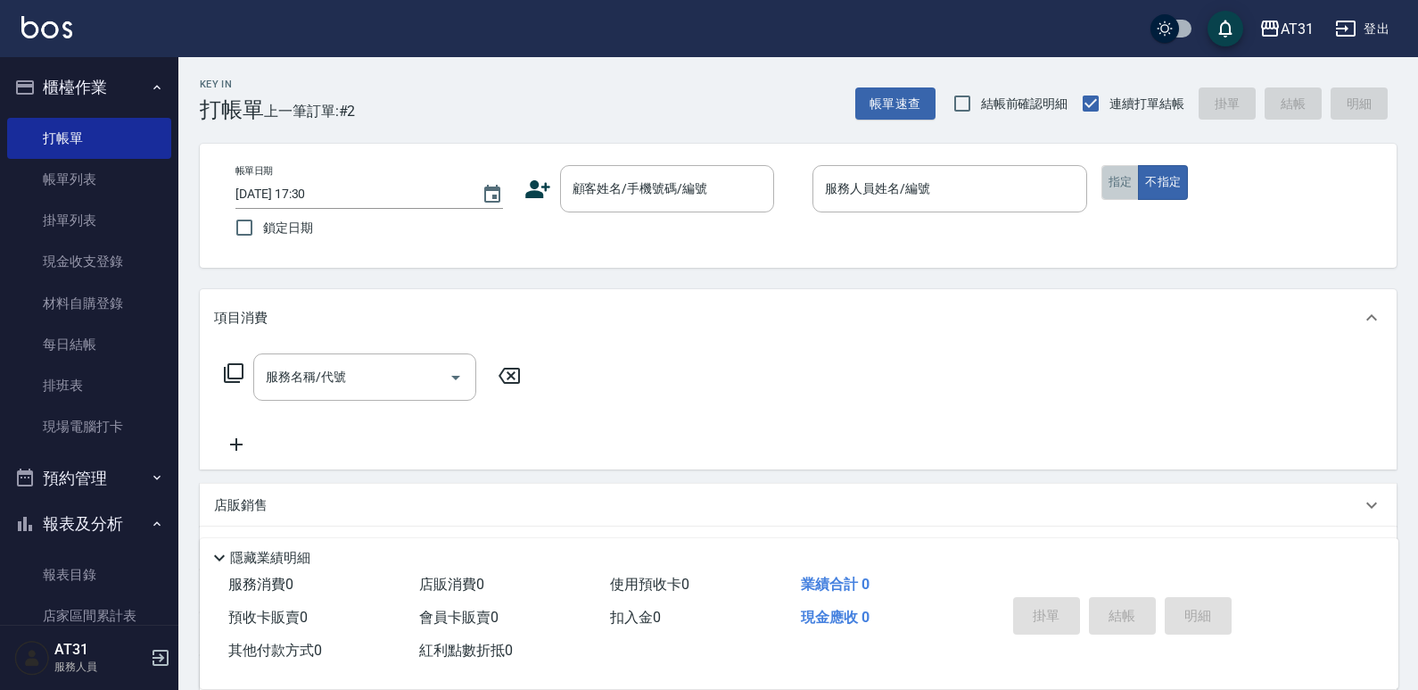
click at [1115, 181] on button "指定" at bounding box center [1121, 182] width 38 height 35
click at [673, 206] on div "顧客姓名/手機號碼/編號" at bounding box center [667, 188] width 214 height 47
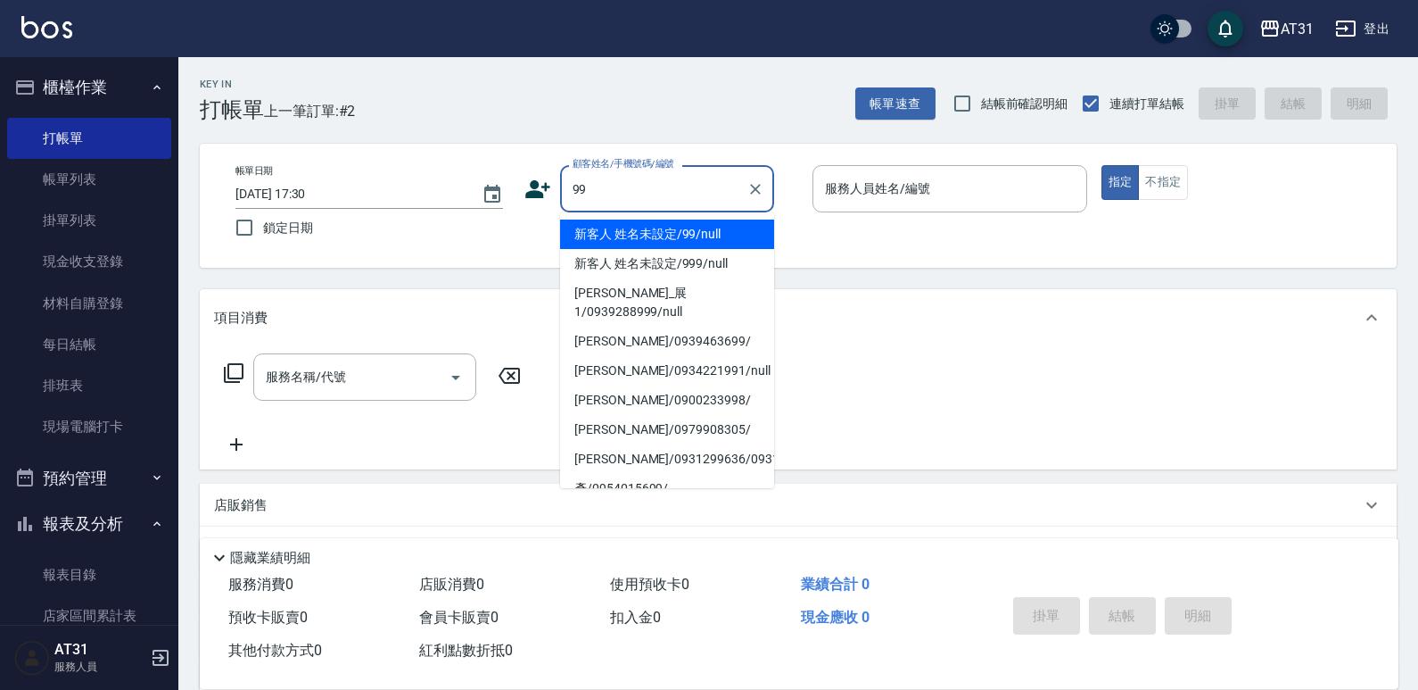
type input "新客人 姓名未設定/99/null"
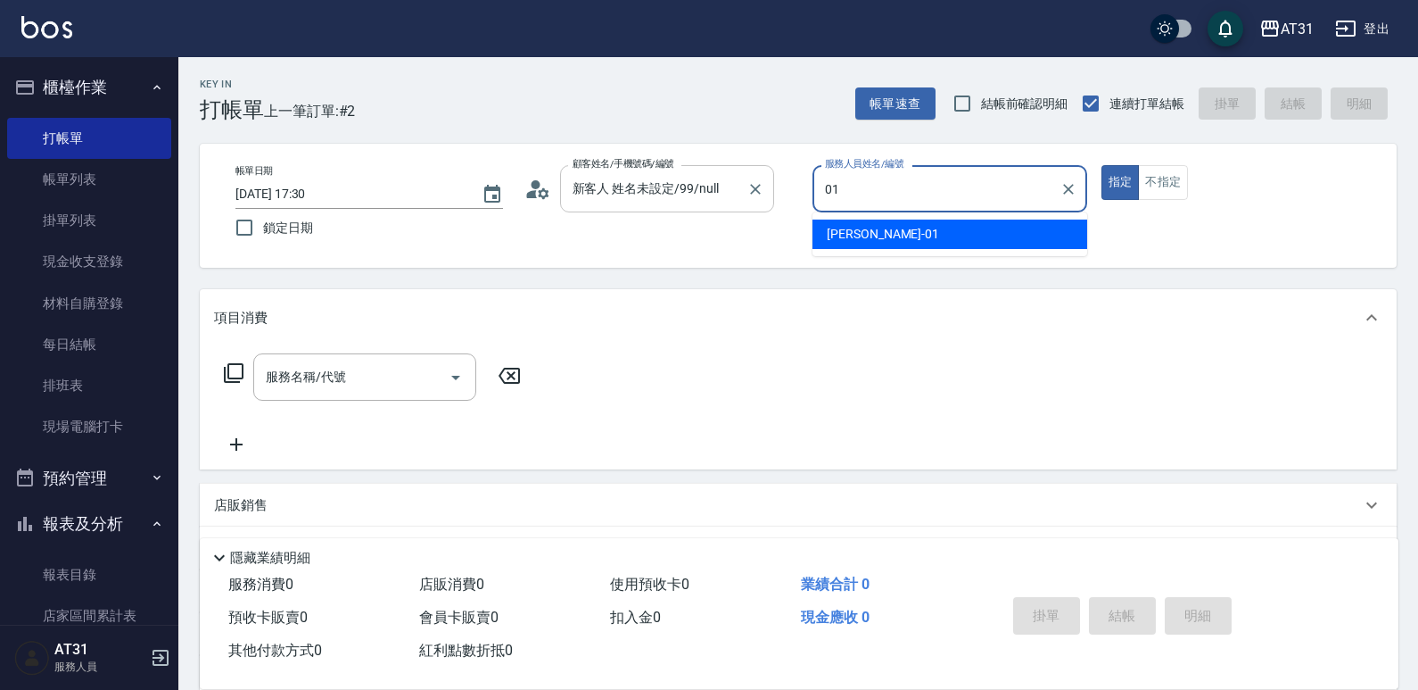
type input "[PERSON_NAME]-01"
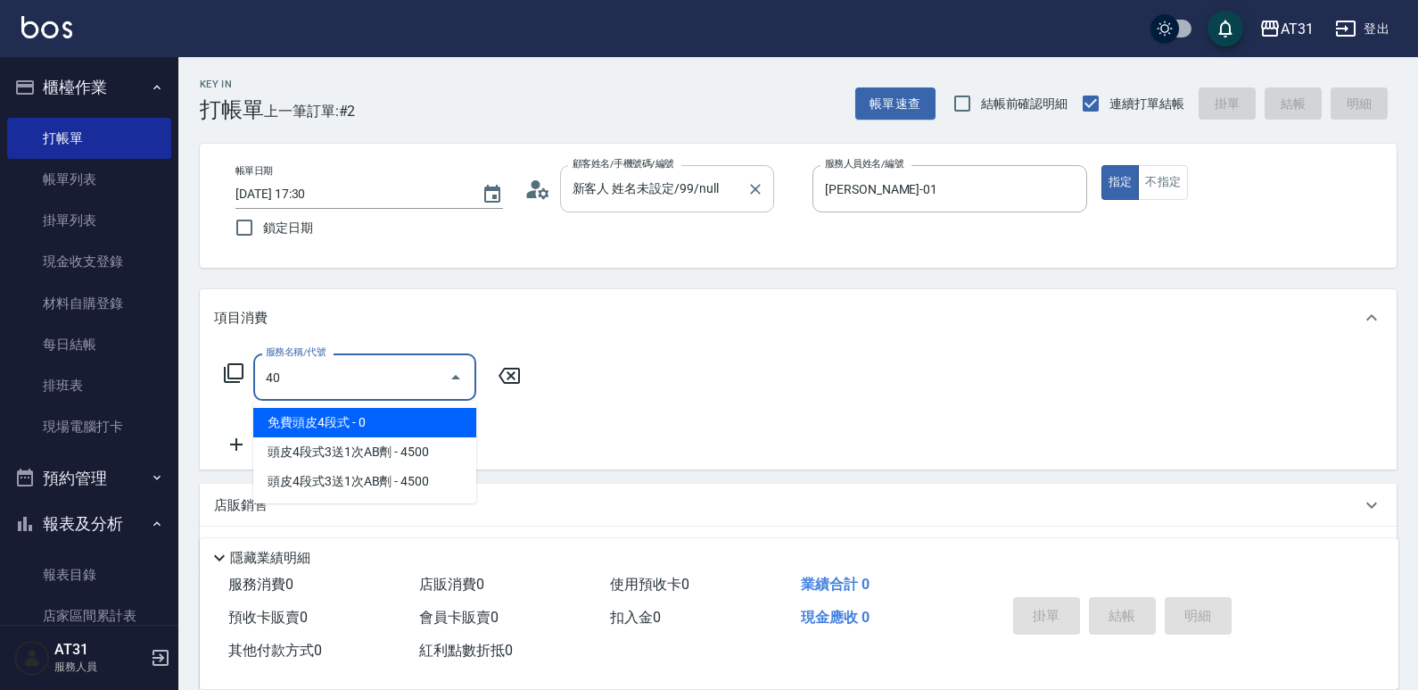
type input "401"
type input "20"
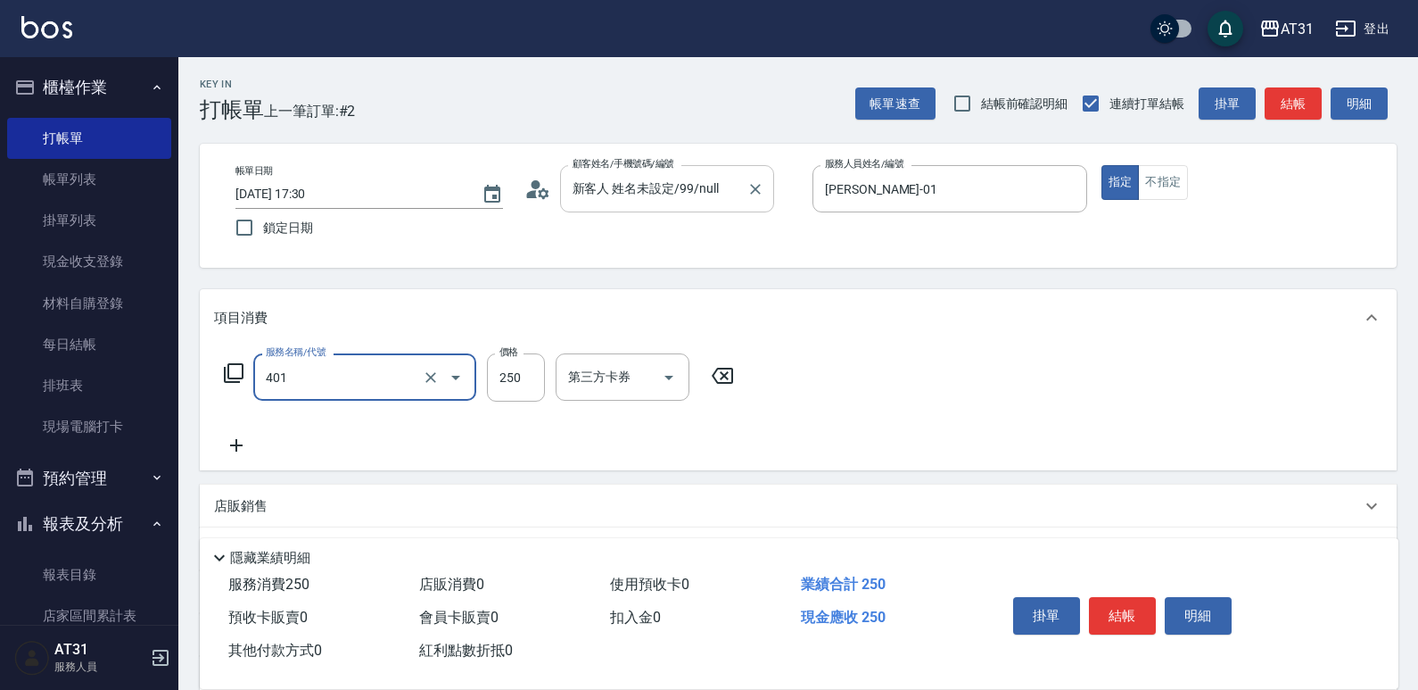
type input "剪髮(401)"
type input "0"
type input "30"
type input "300"
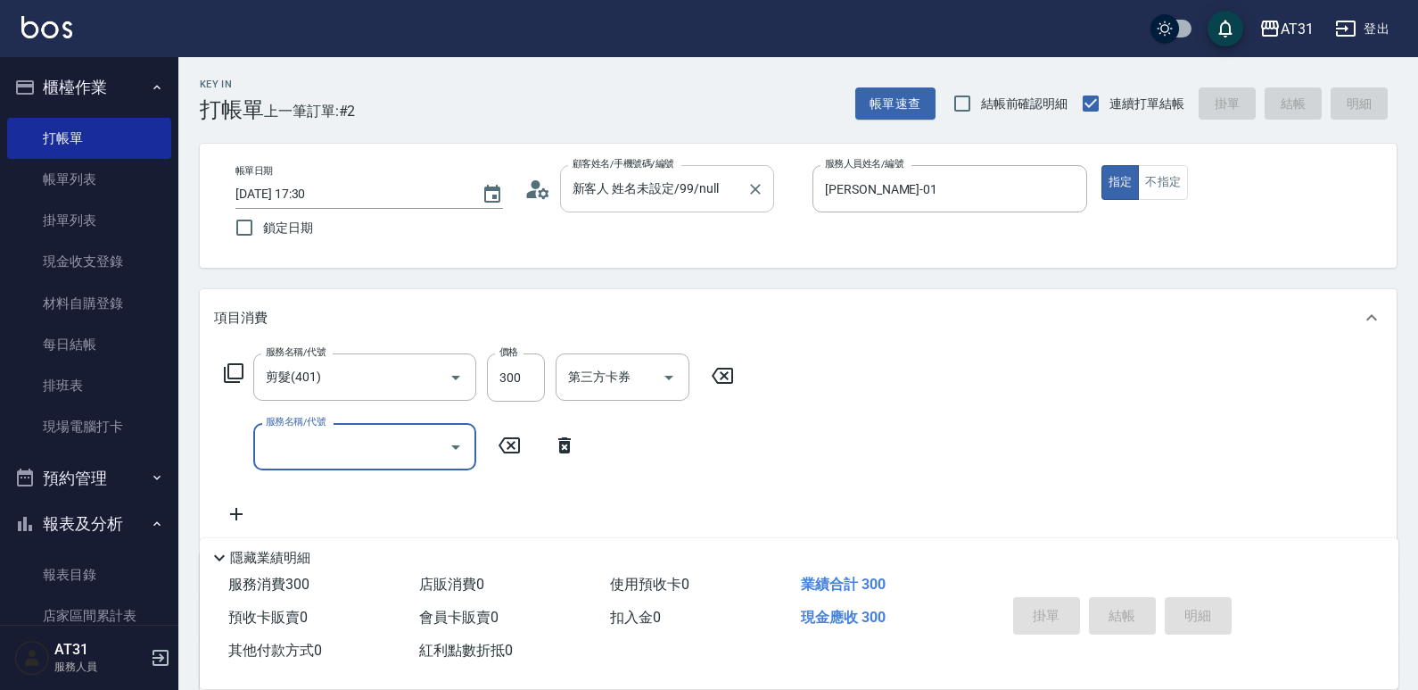
type input "[DATE] 17:31"
type input "0"
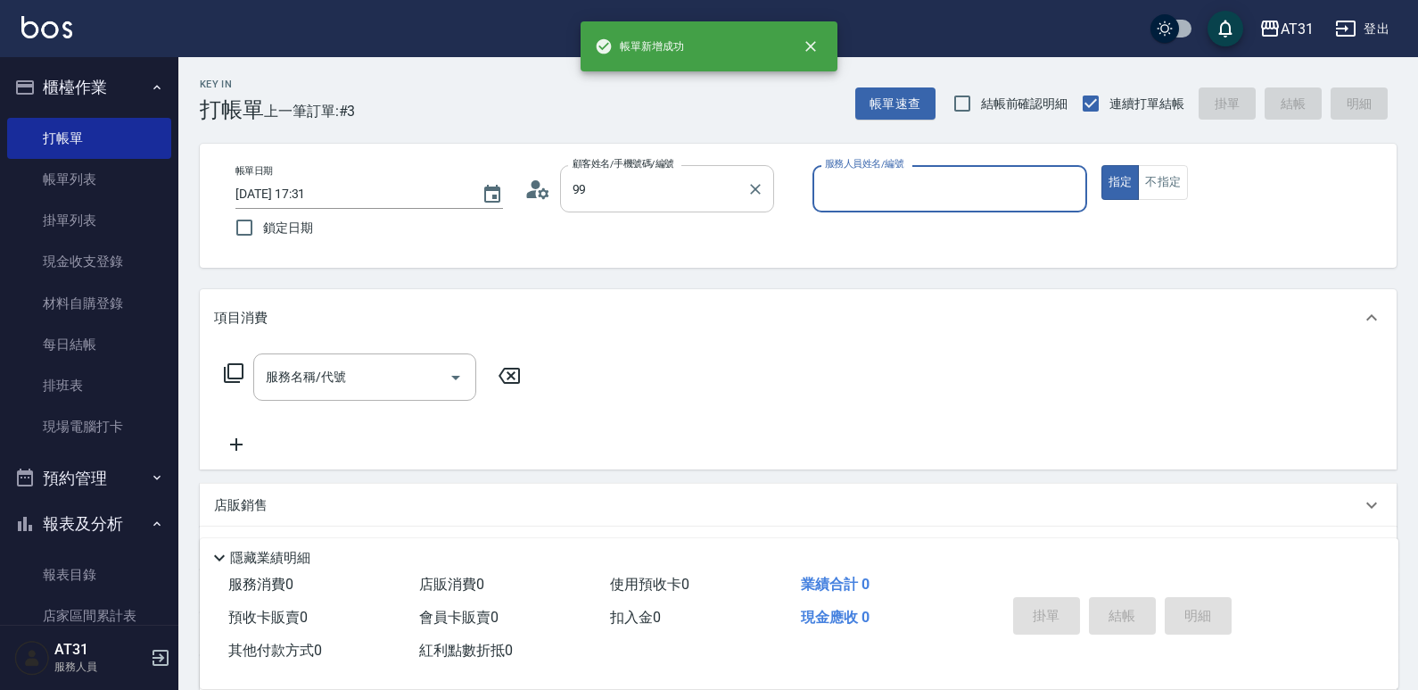
type input "新客人 姓名未設定/99/null"
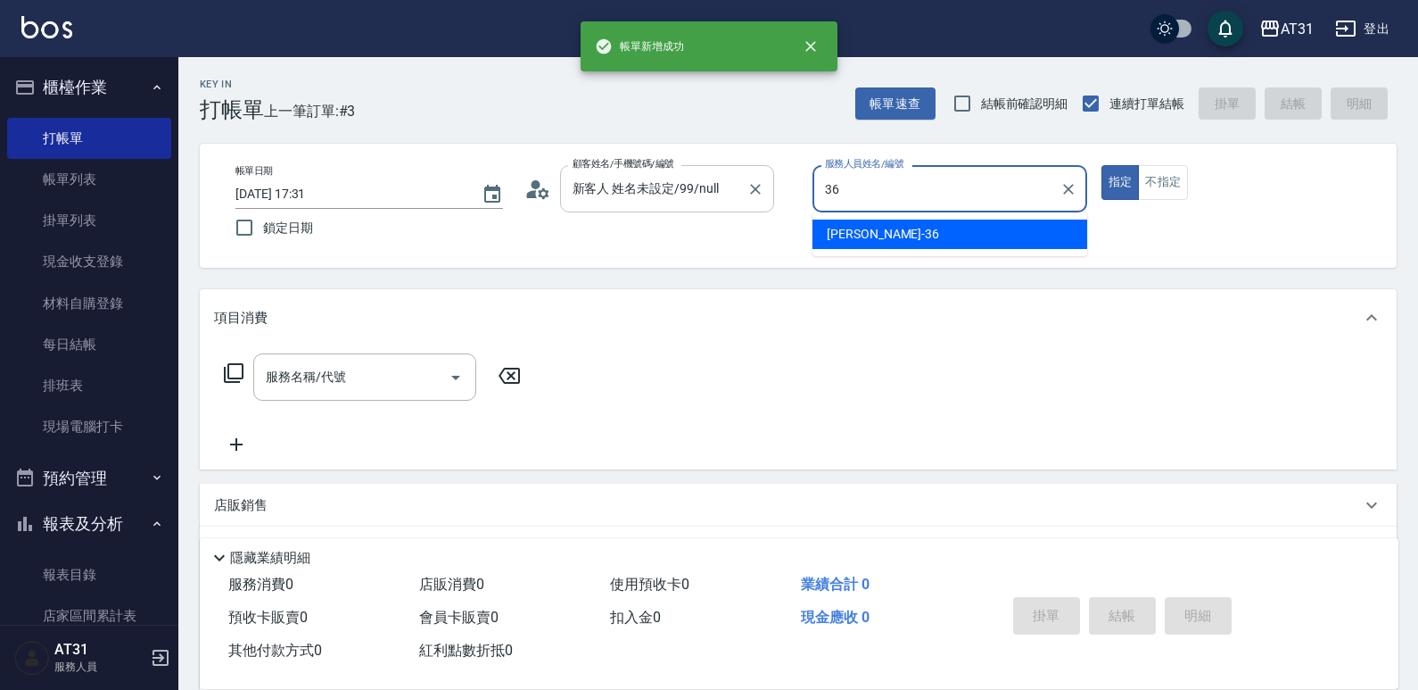
type input "[PERSON_NAME]-36"
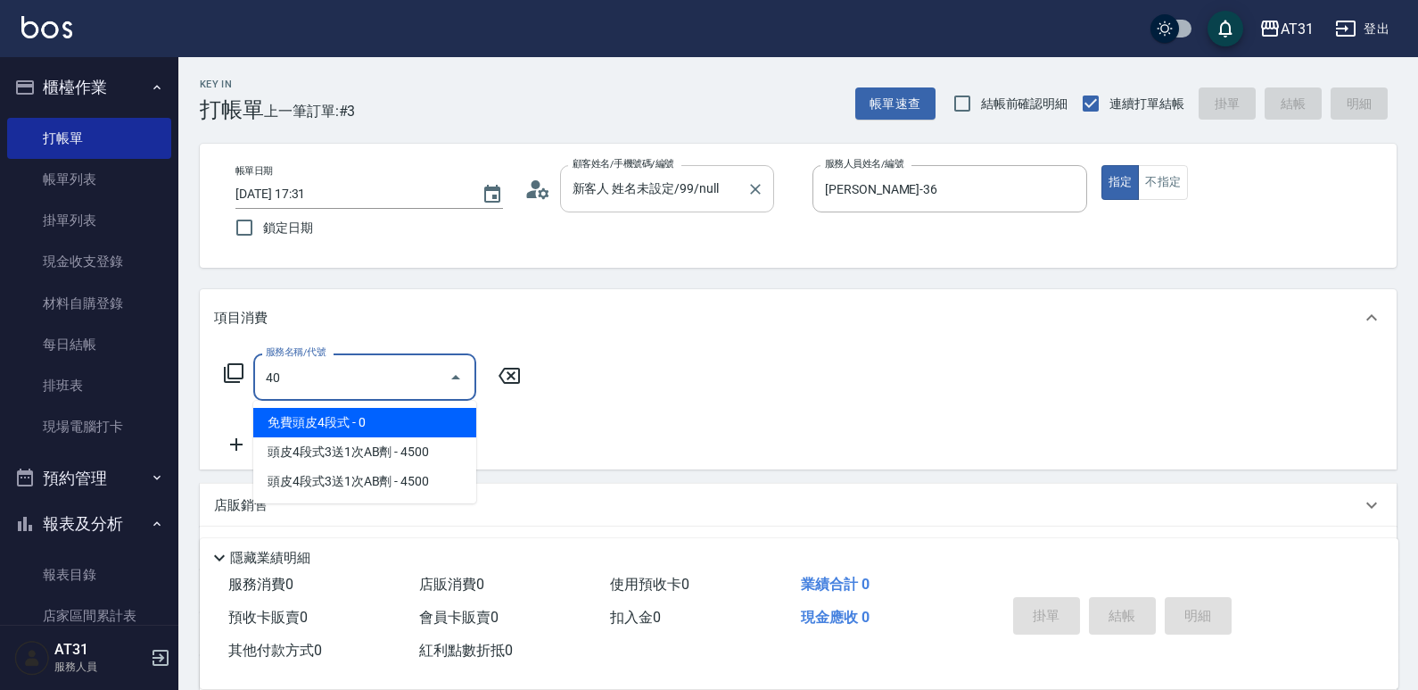
type input "401"
type input "20"
type input "剪髮(401)"
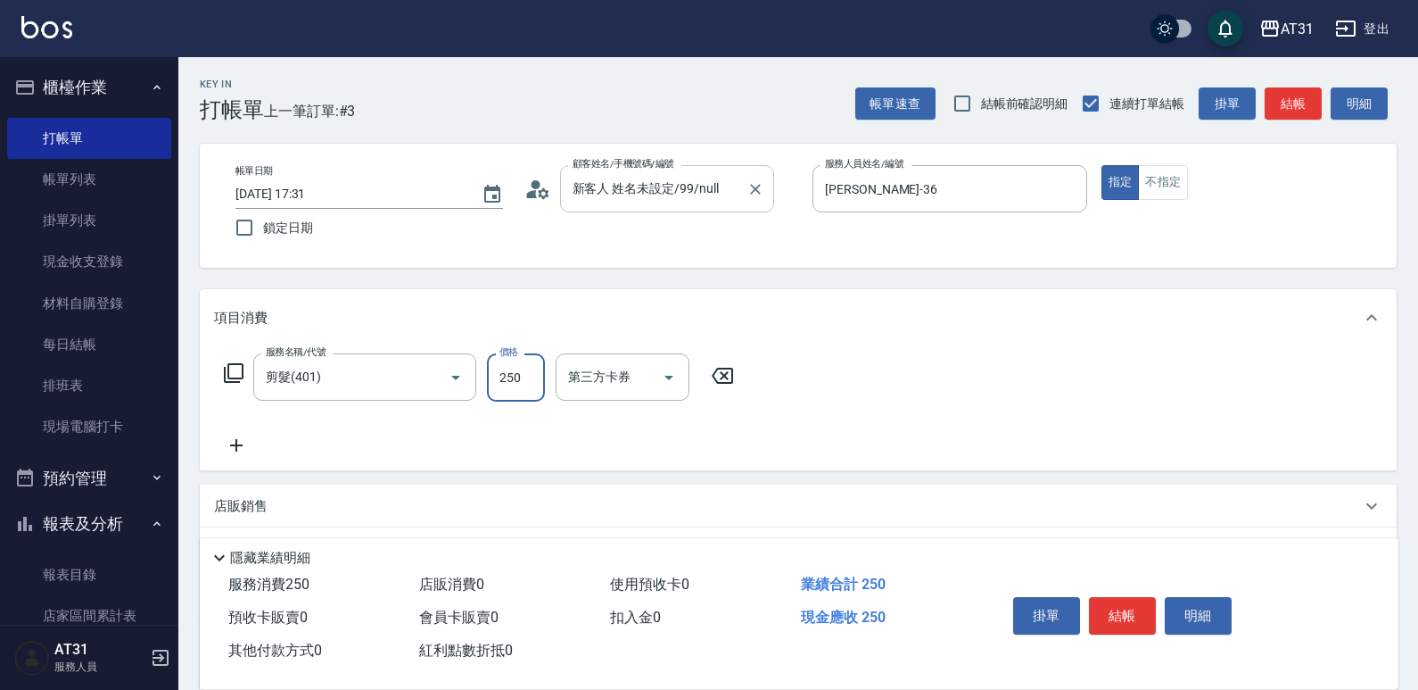
type input "0"
type input "30"
type input "300"
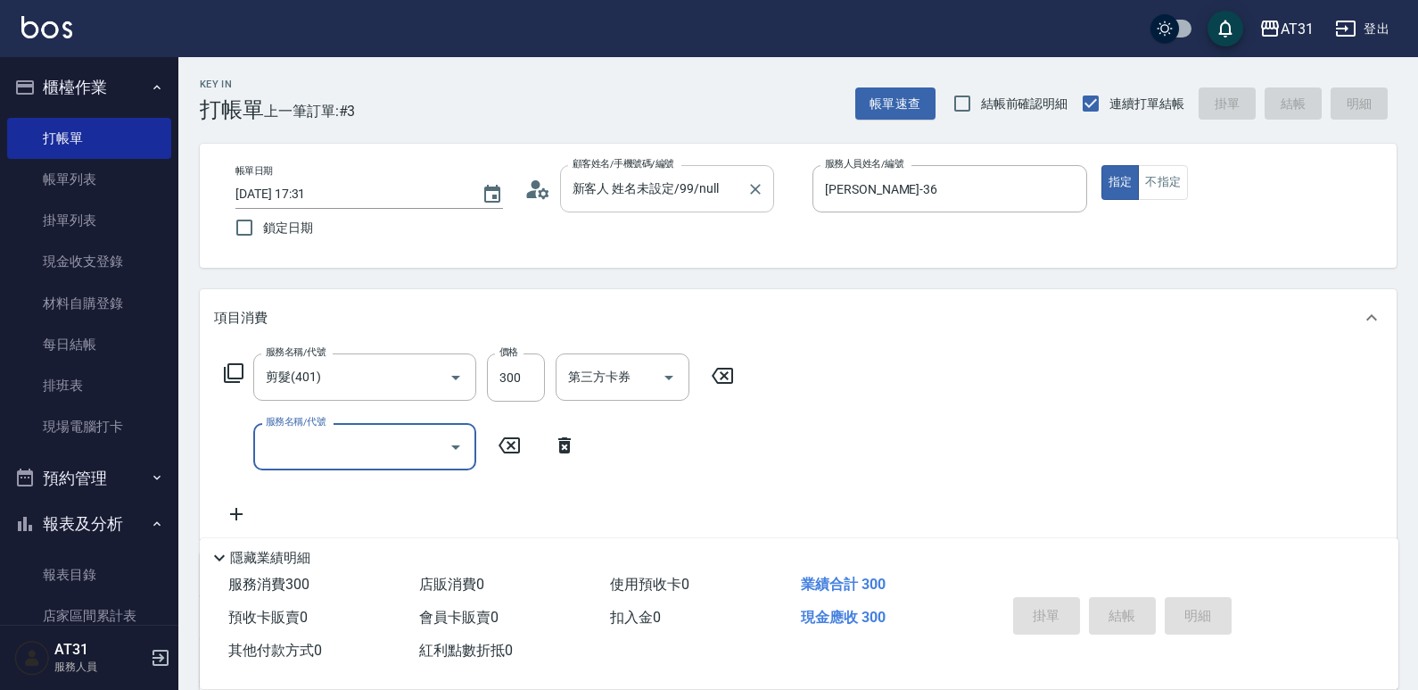
type input "0"
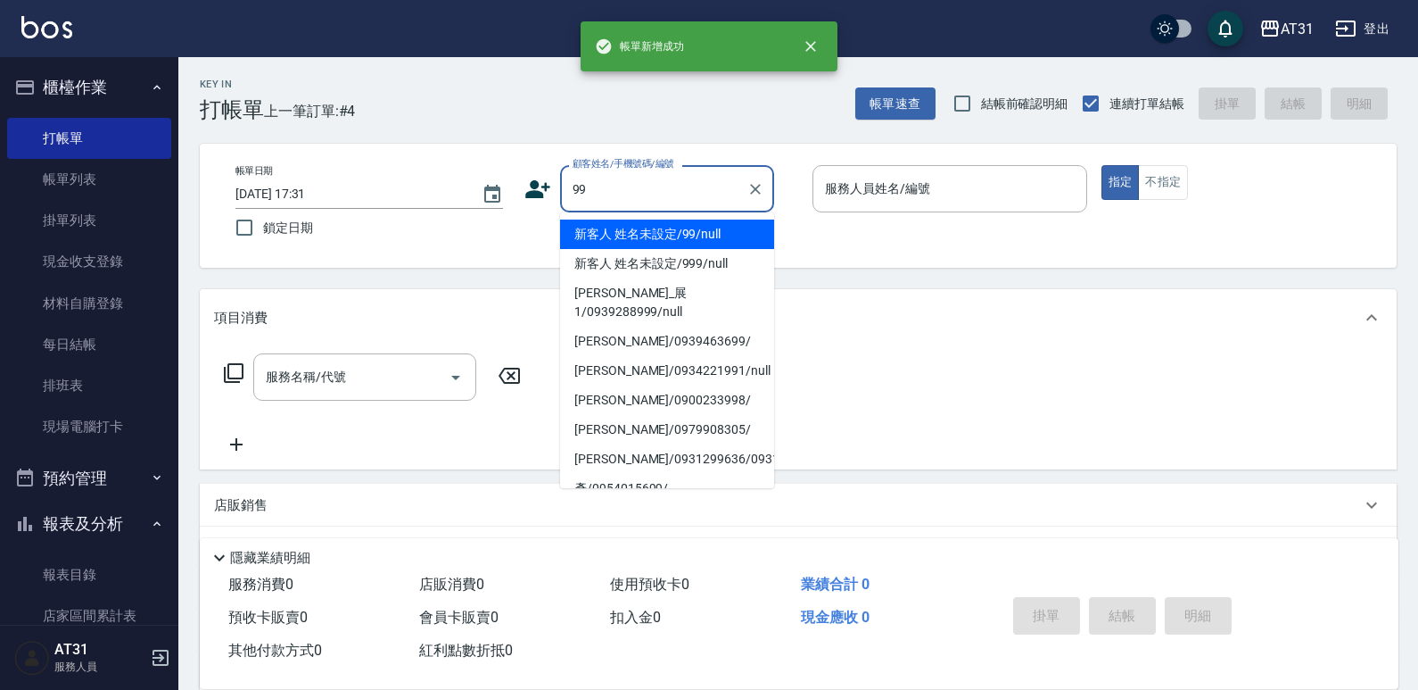
type input "新客人 姓名未設定/99/null"
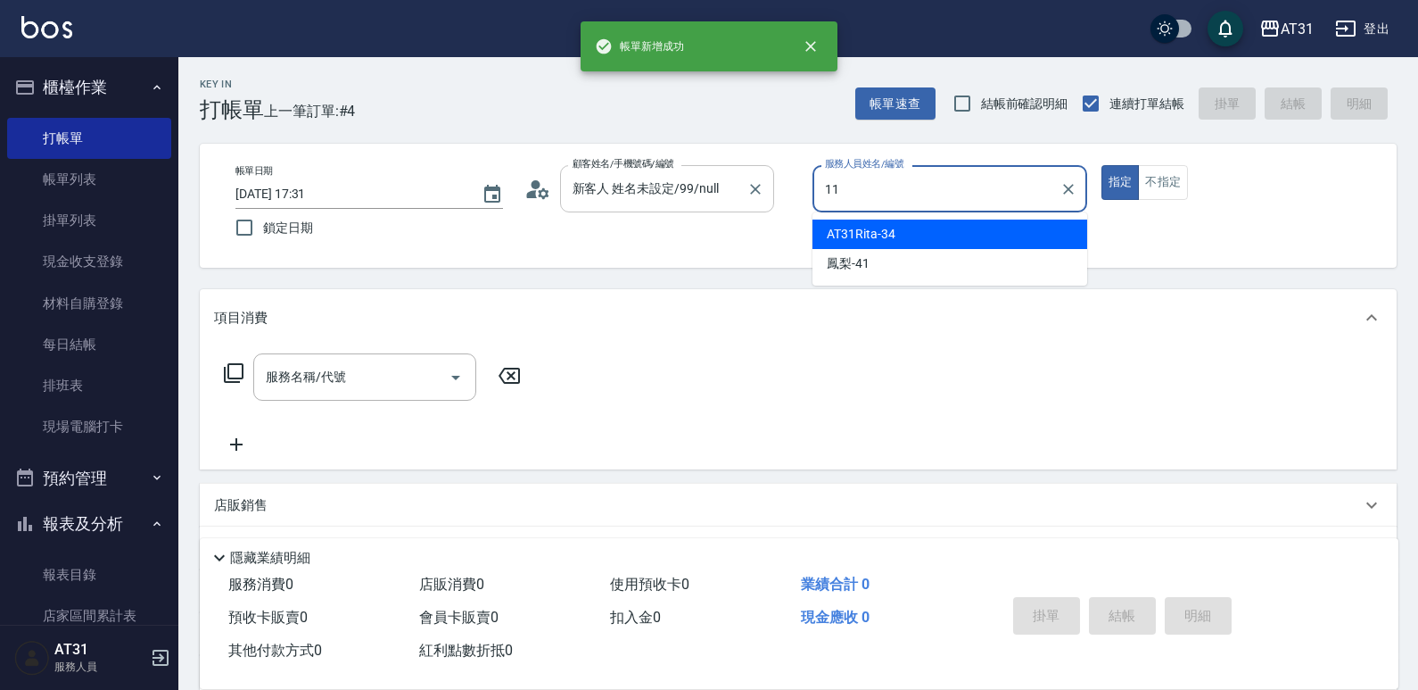
type input "BoBo-11"
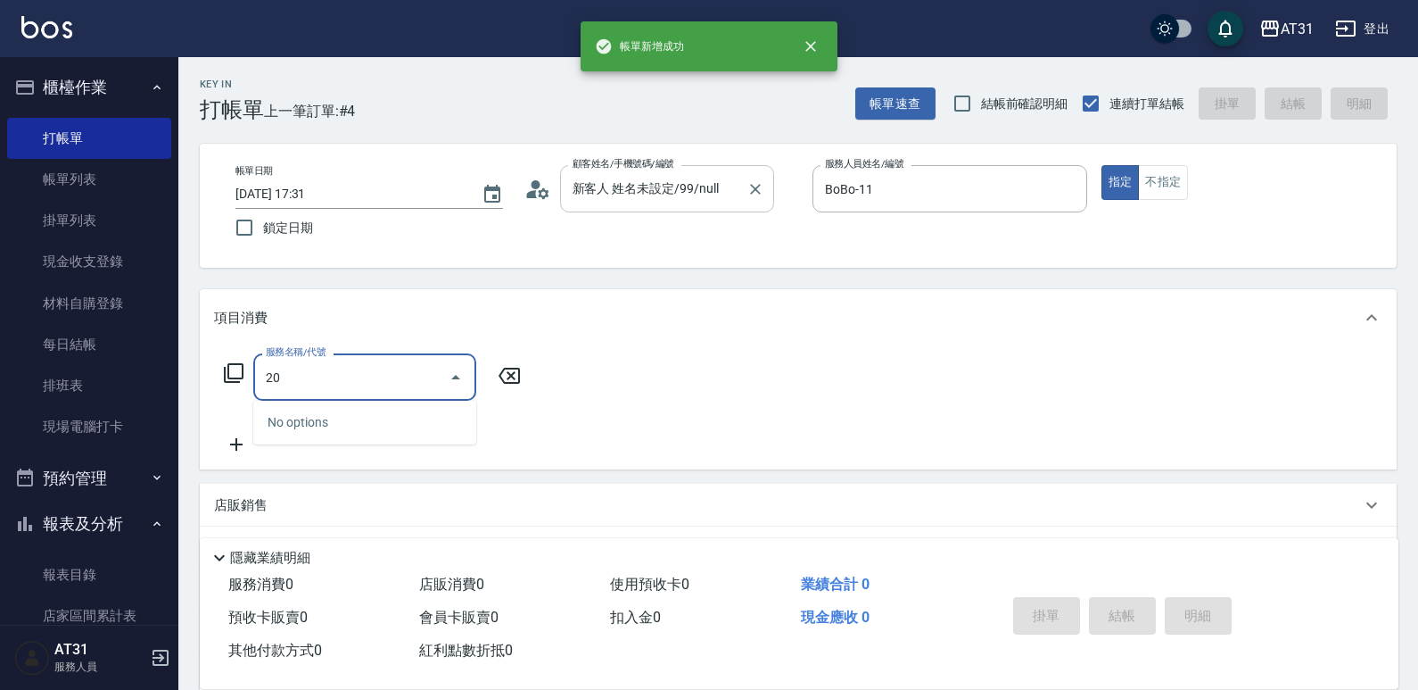
type input "201"
type input "20"
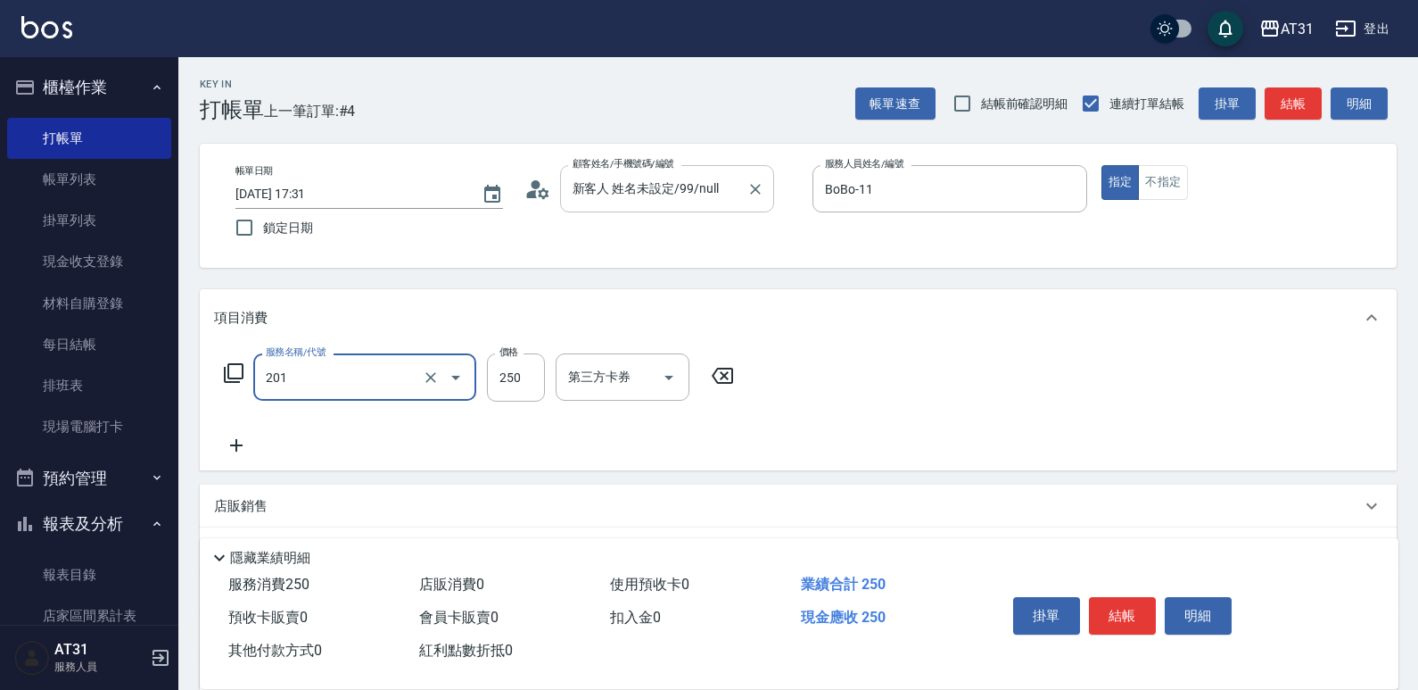
type input "洗髮(201)"
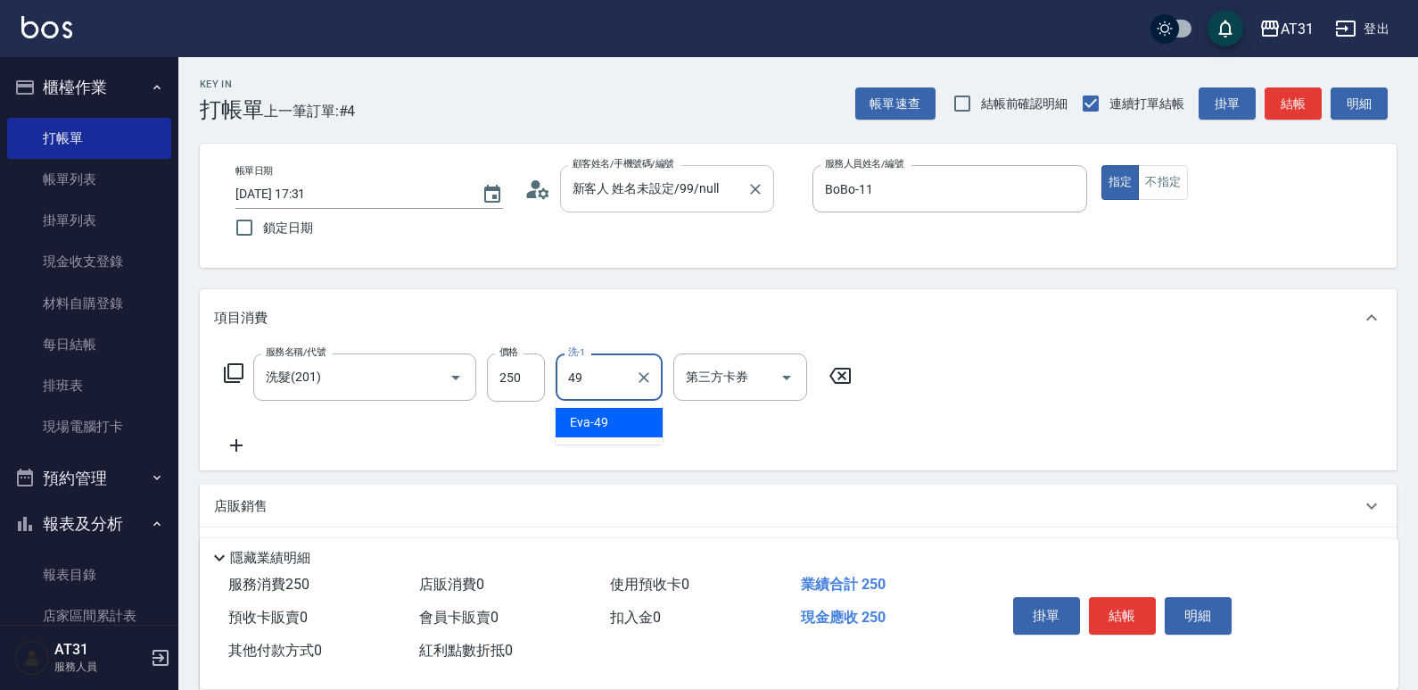
type input "[PERSON_NAME]-49"
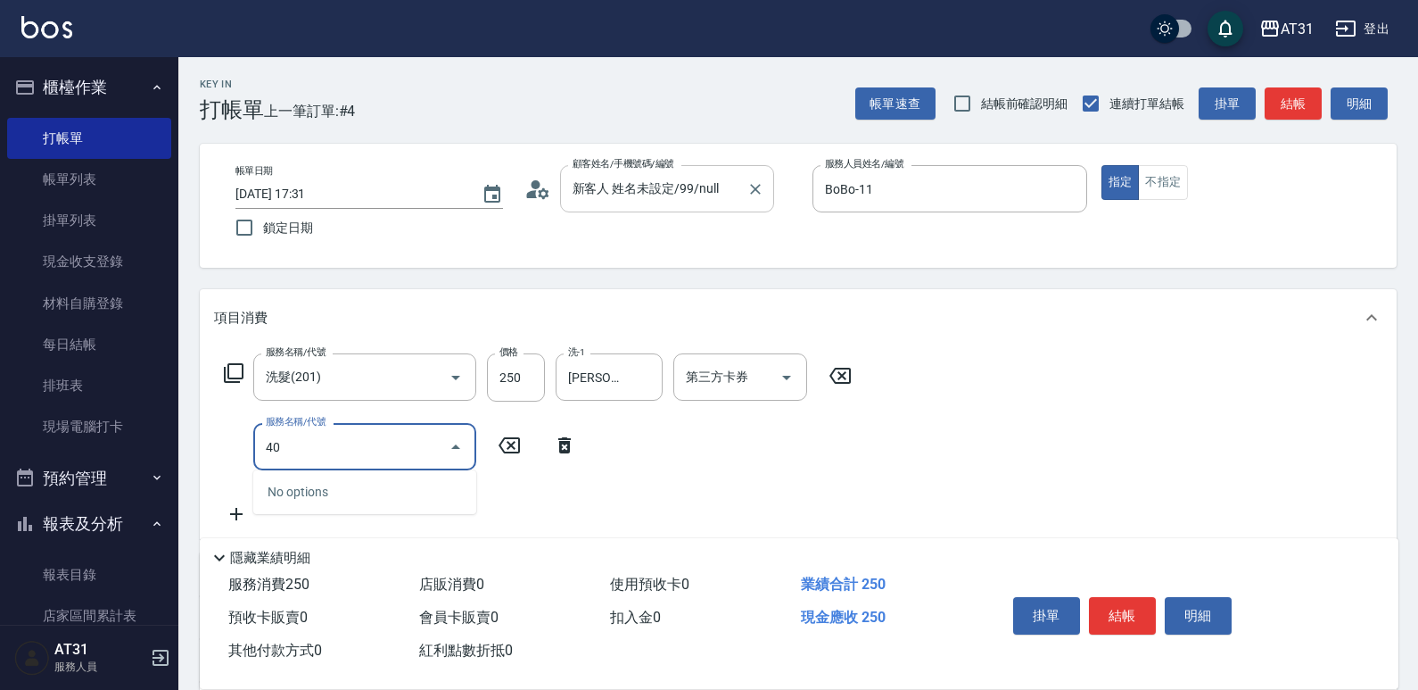
type input "401"
type input "50"
type input "剪髮(401)"
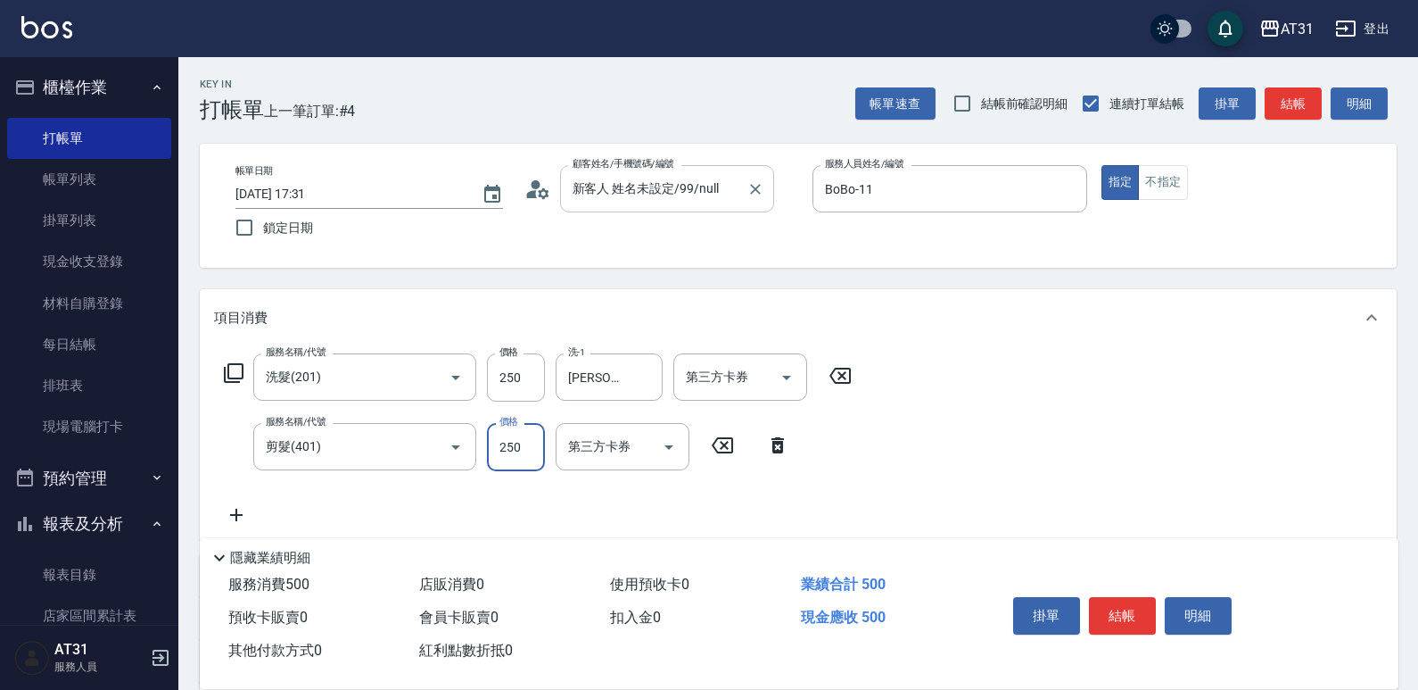
type input "20"
type input "450"
type input "70"
type input "450"
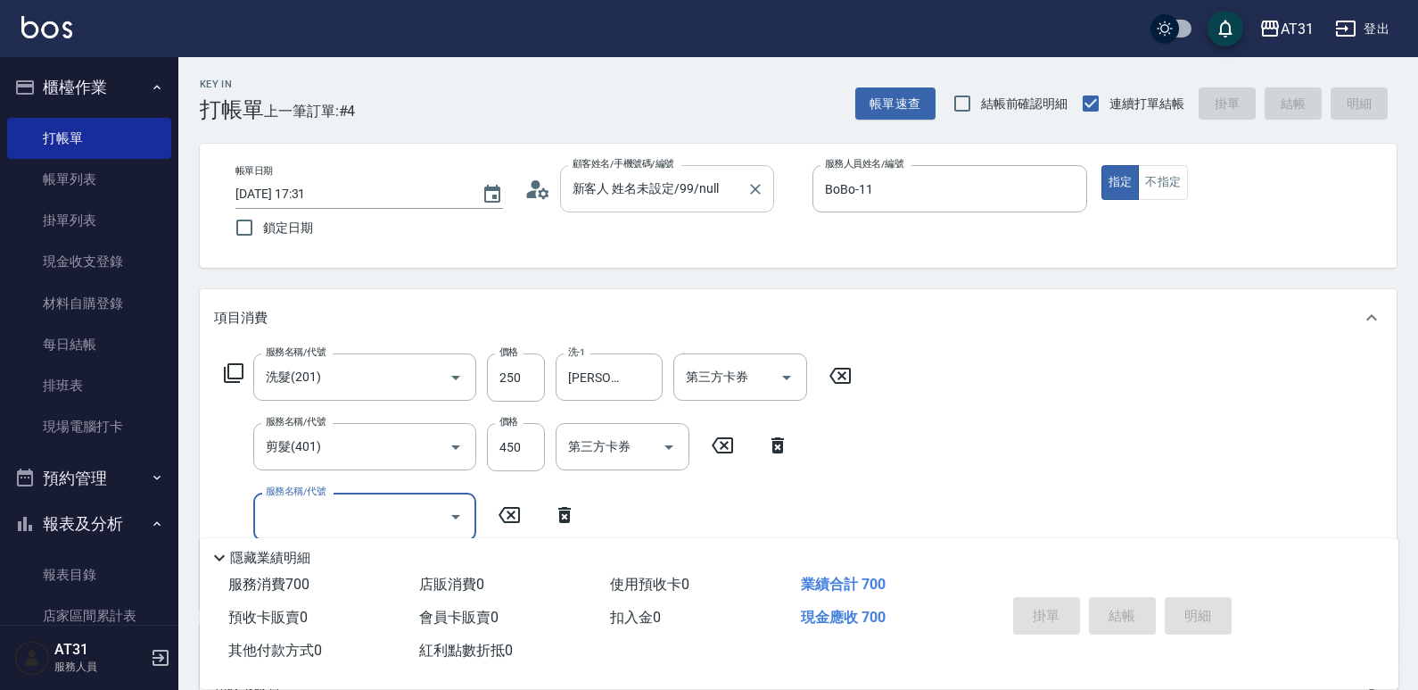
type input "0"
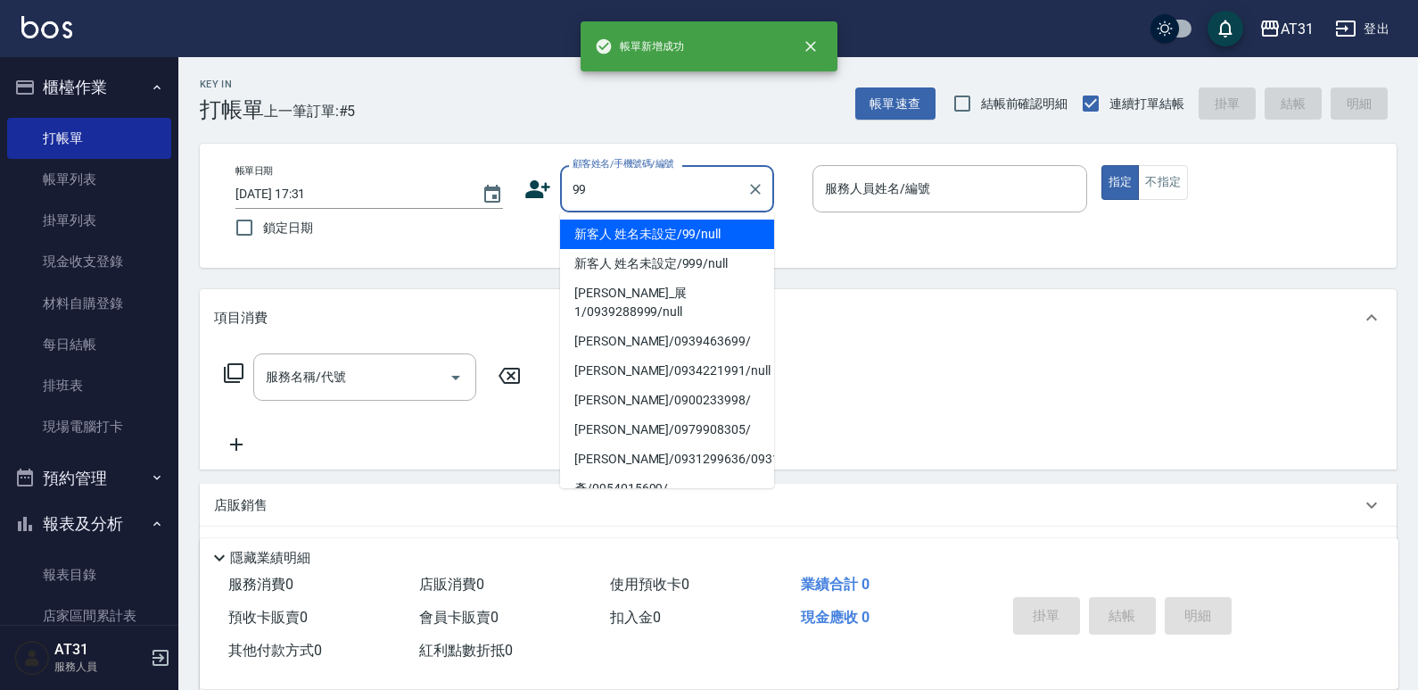
type input "新客人 姓名未設定/99/null"
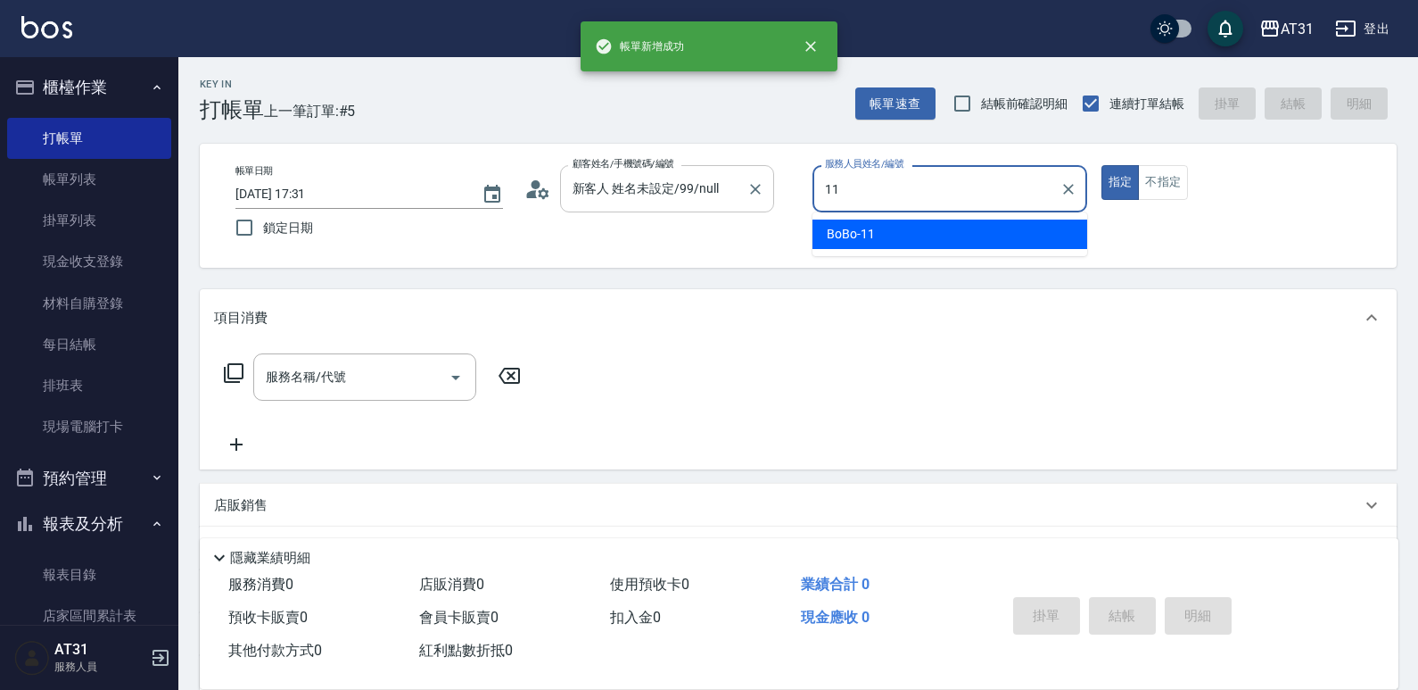
type input "BoBo-11"
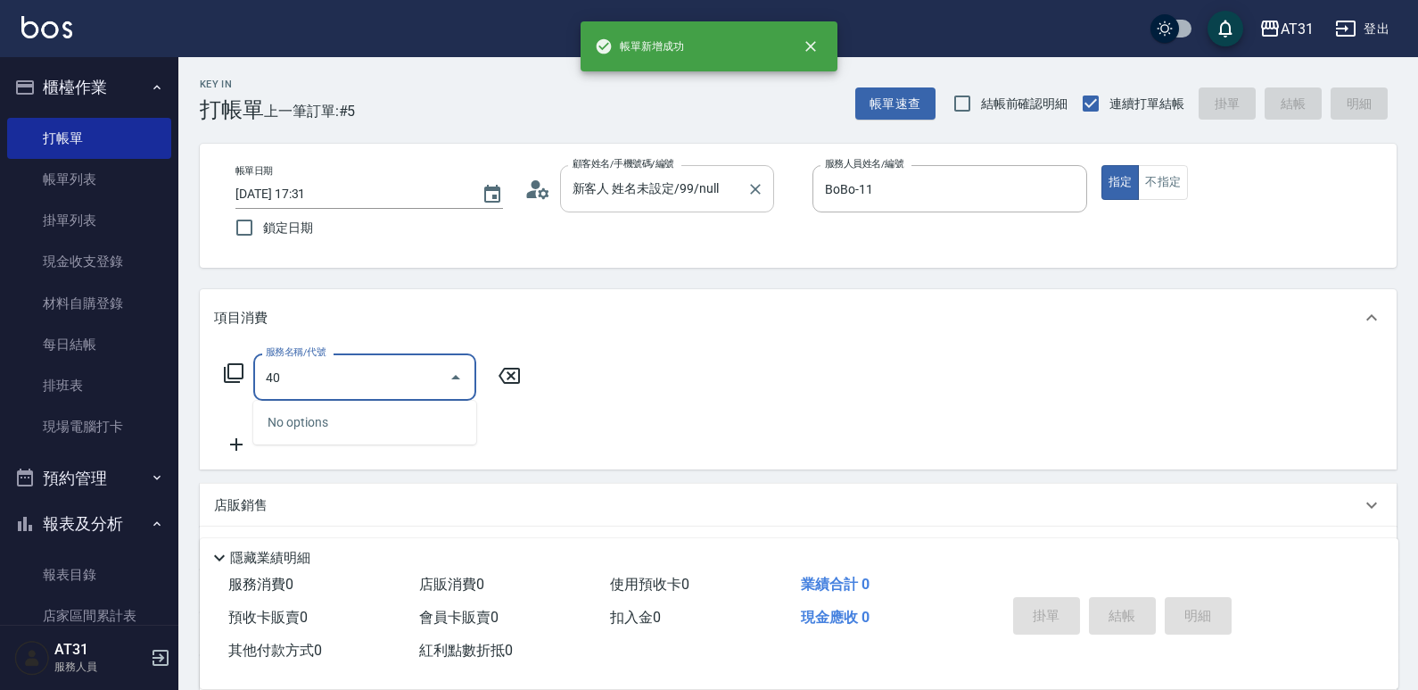
type input "401"
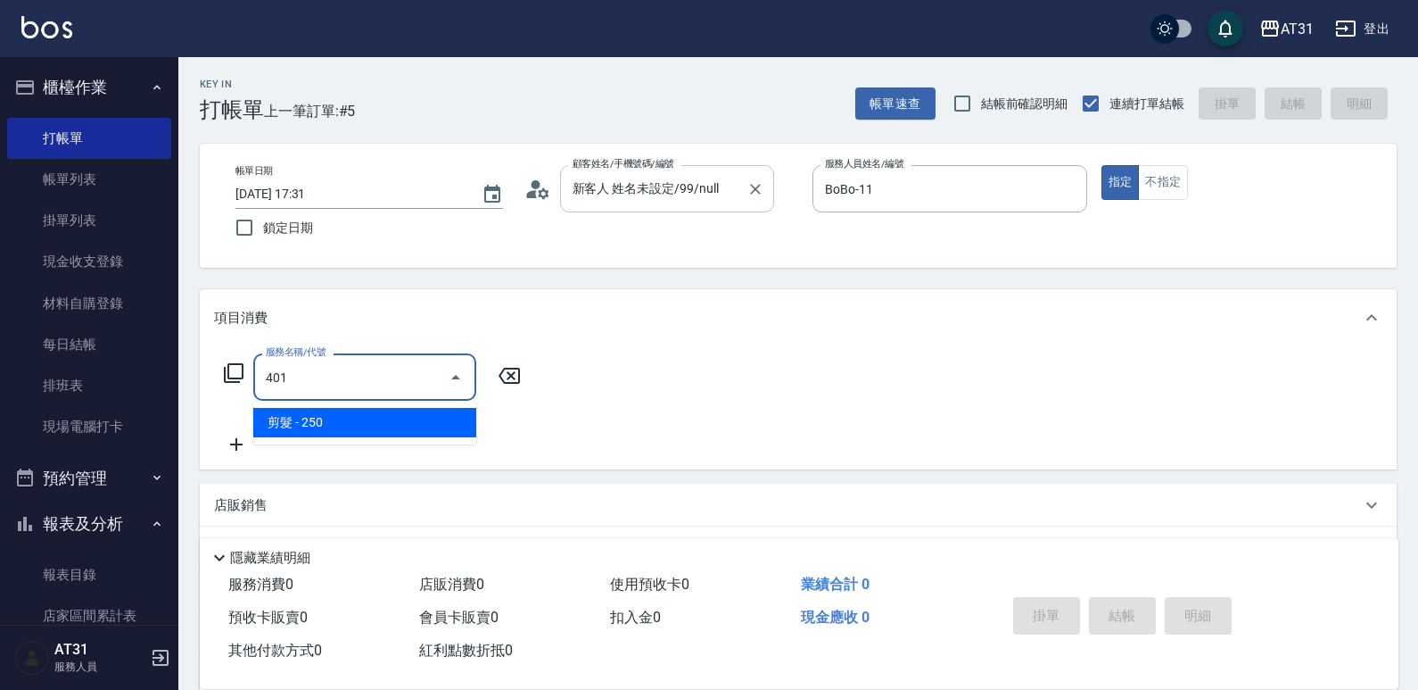
type input "20"
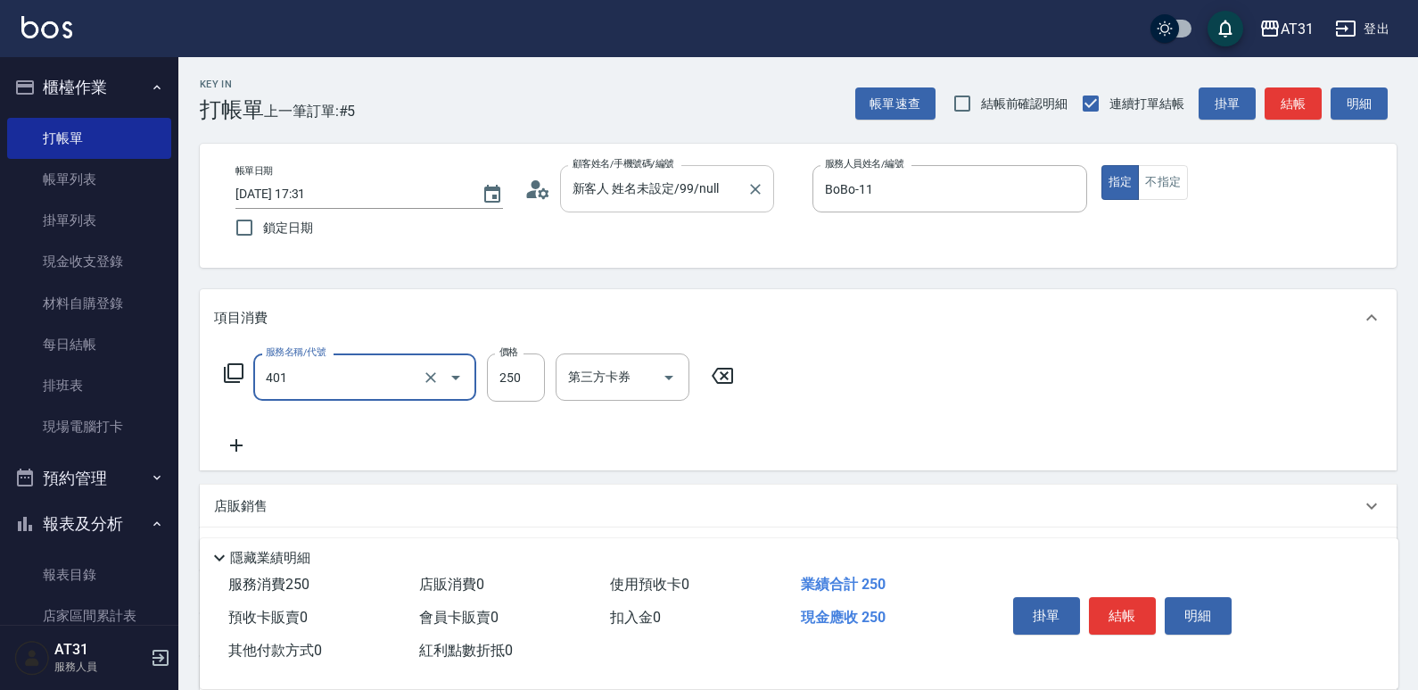
type input "剪髮(401)"
type input "0"
type input "40"
type input "400"
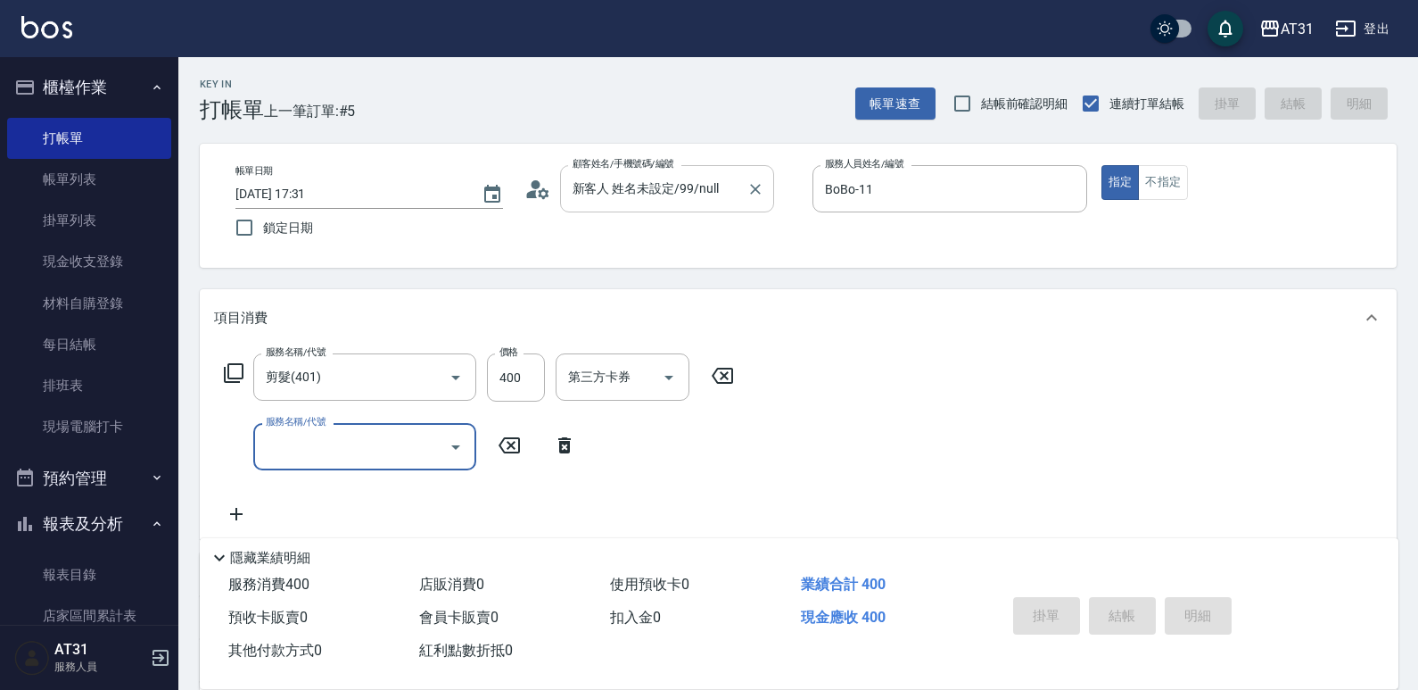
type input "0"
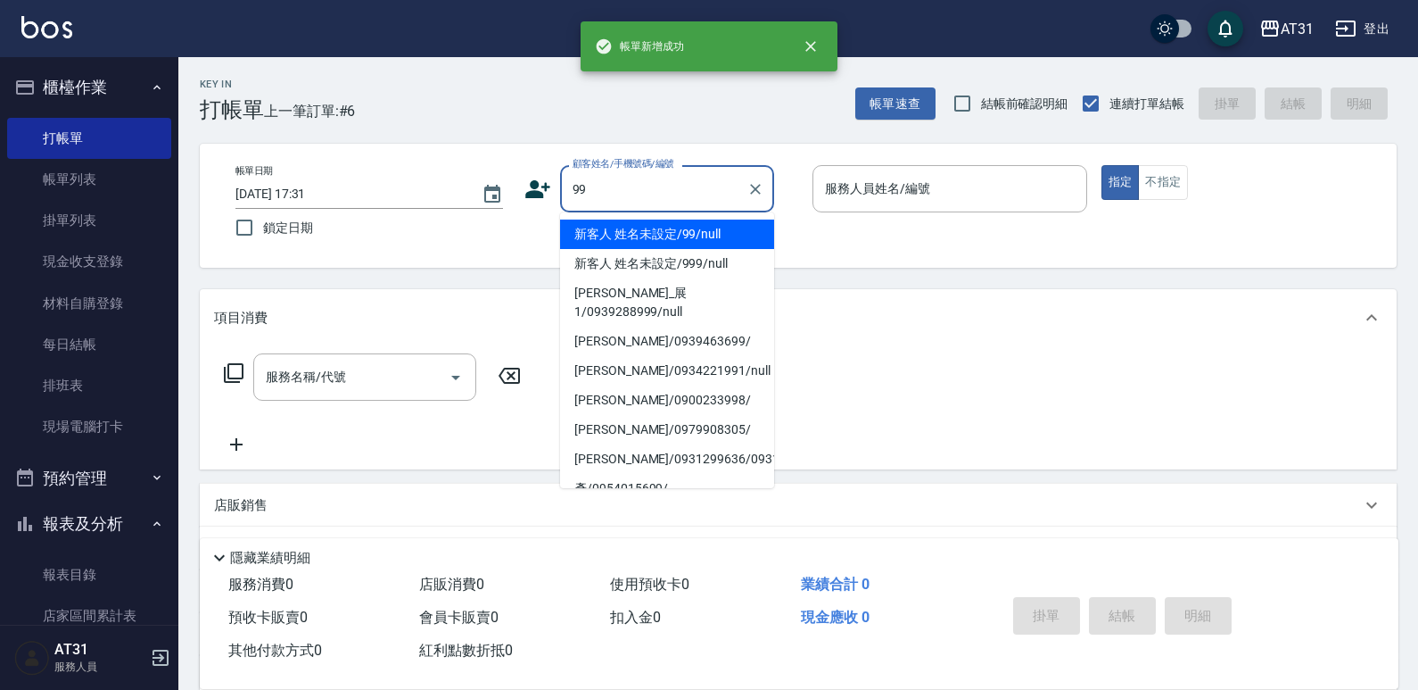
type input "新客人 姓名未設定/99/null"
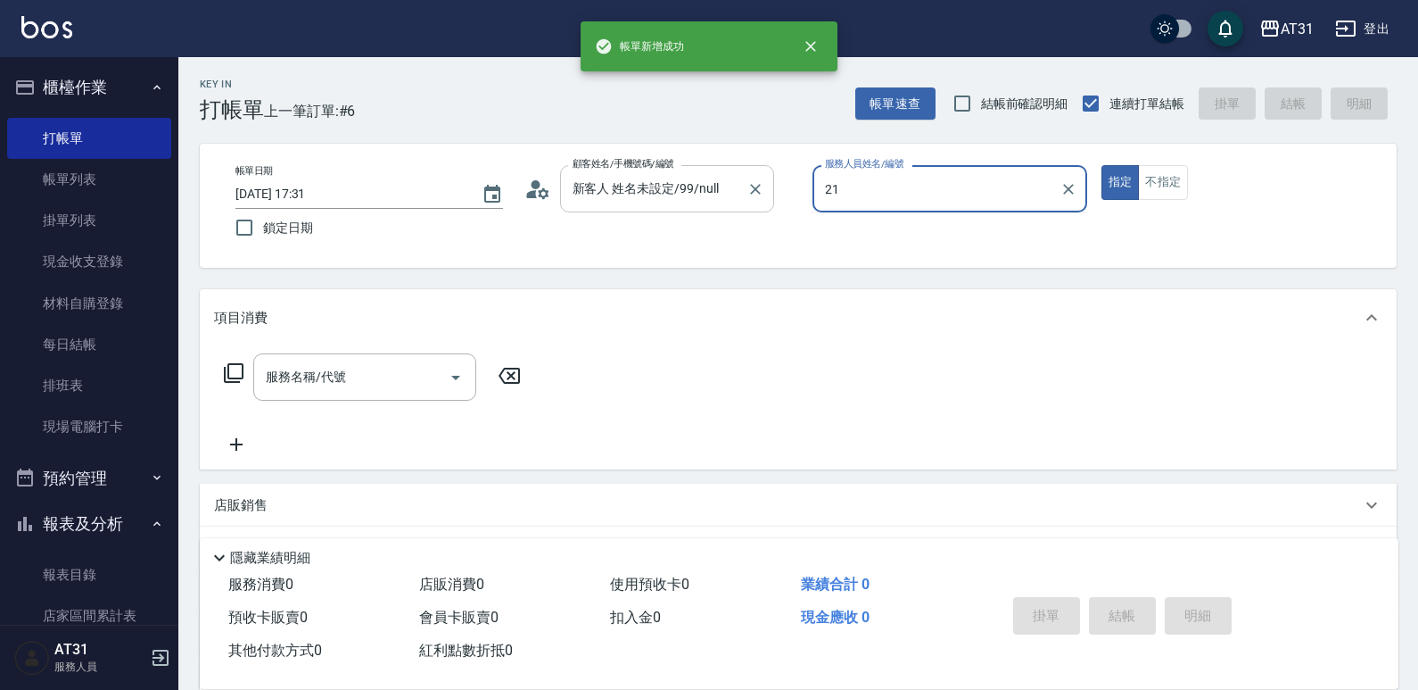
type input "湯湯-21"
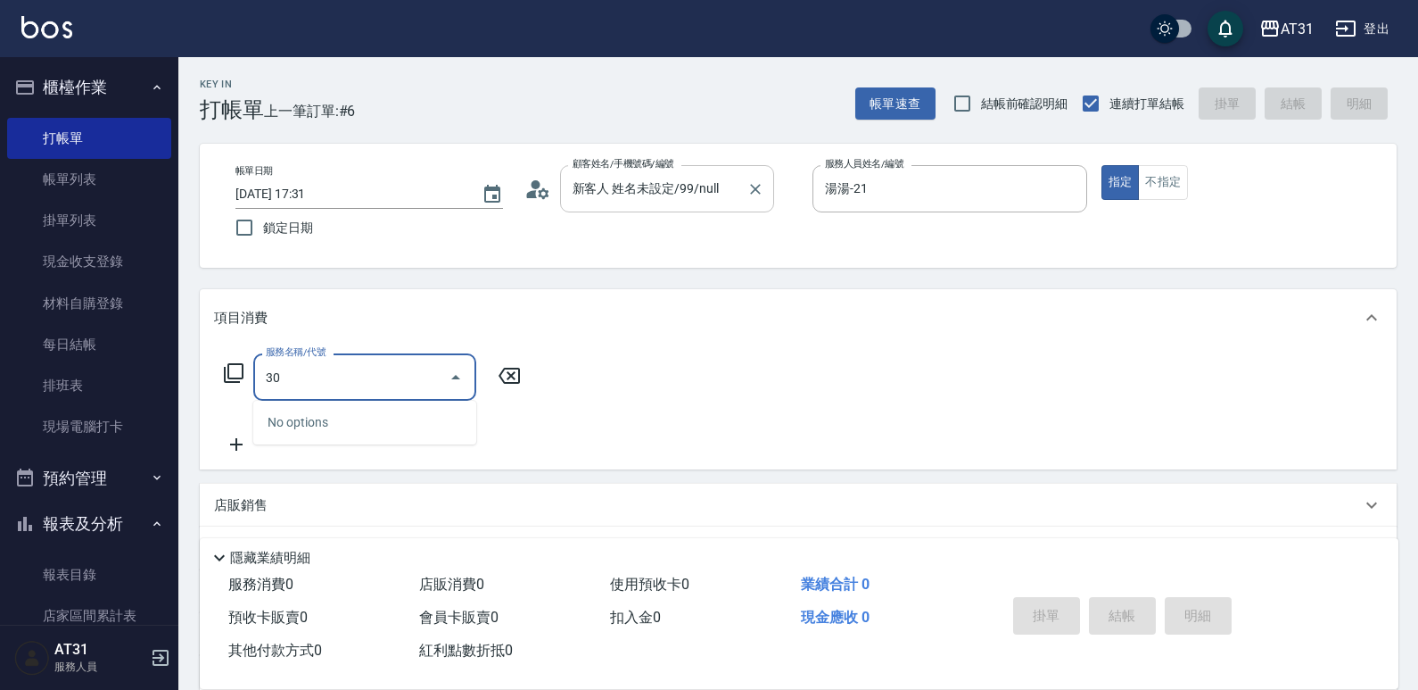
type input "301"
type input "160"
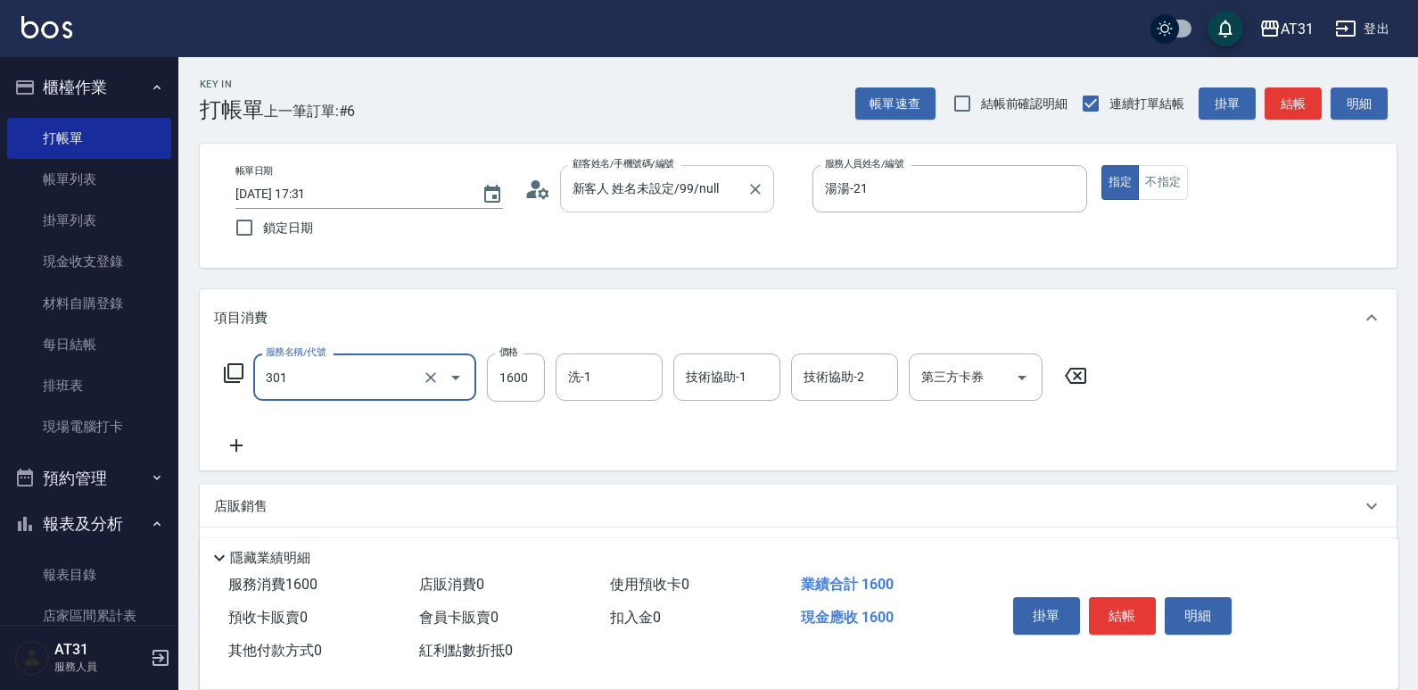
type input "1"
type input "0"
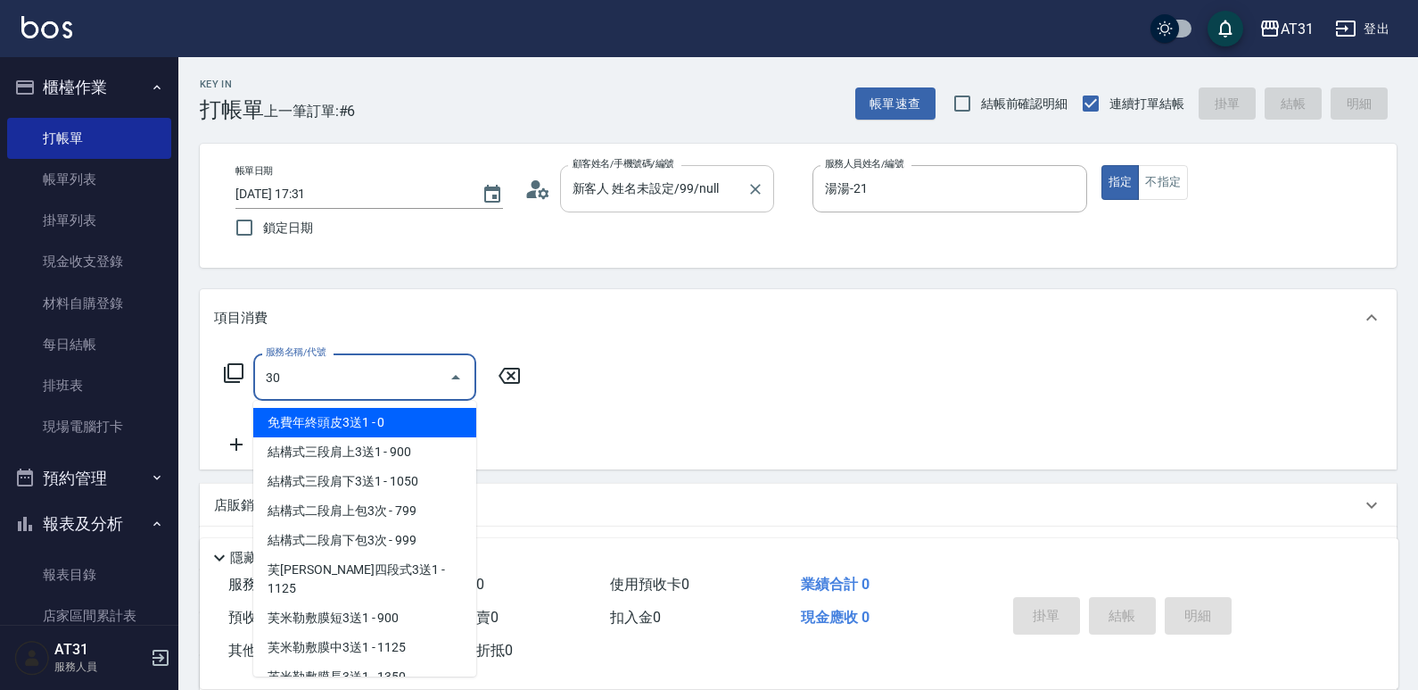
type input "301"
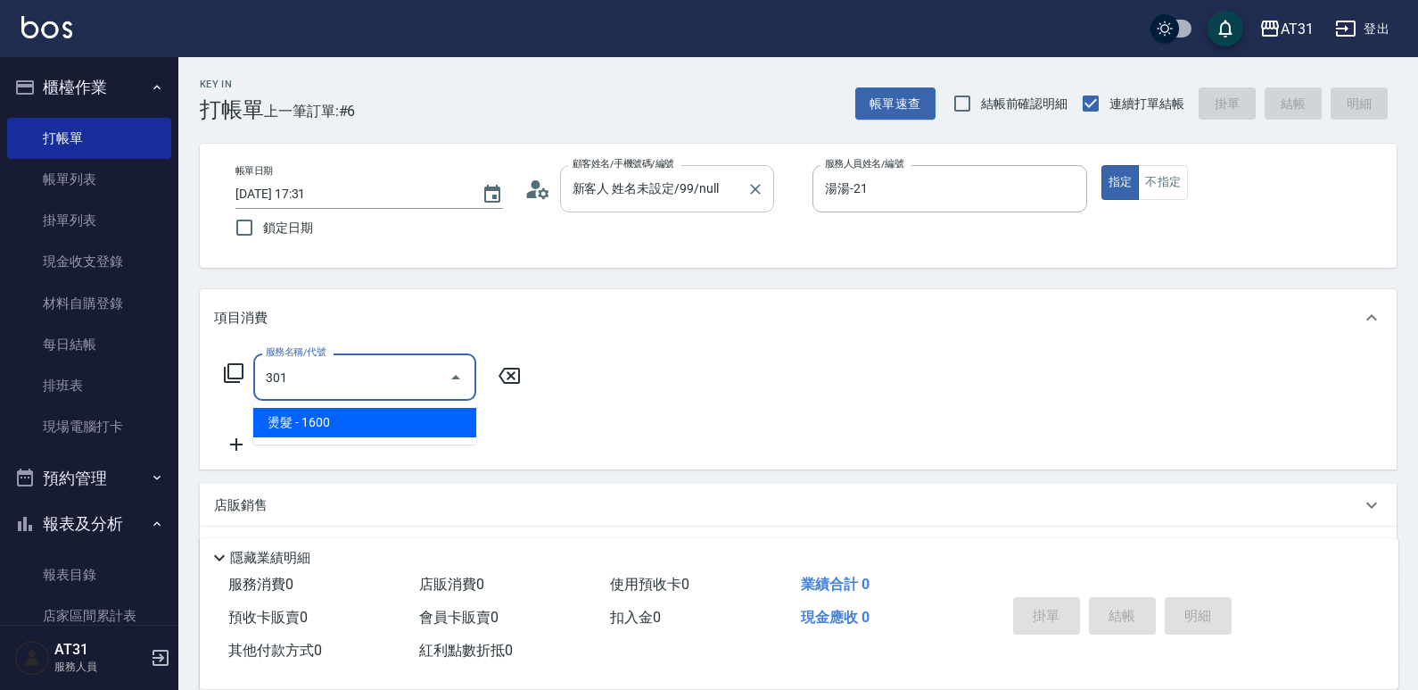
type input "160"
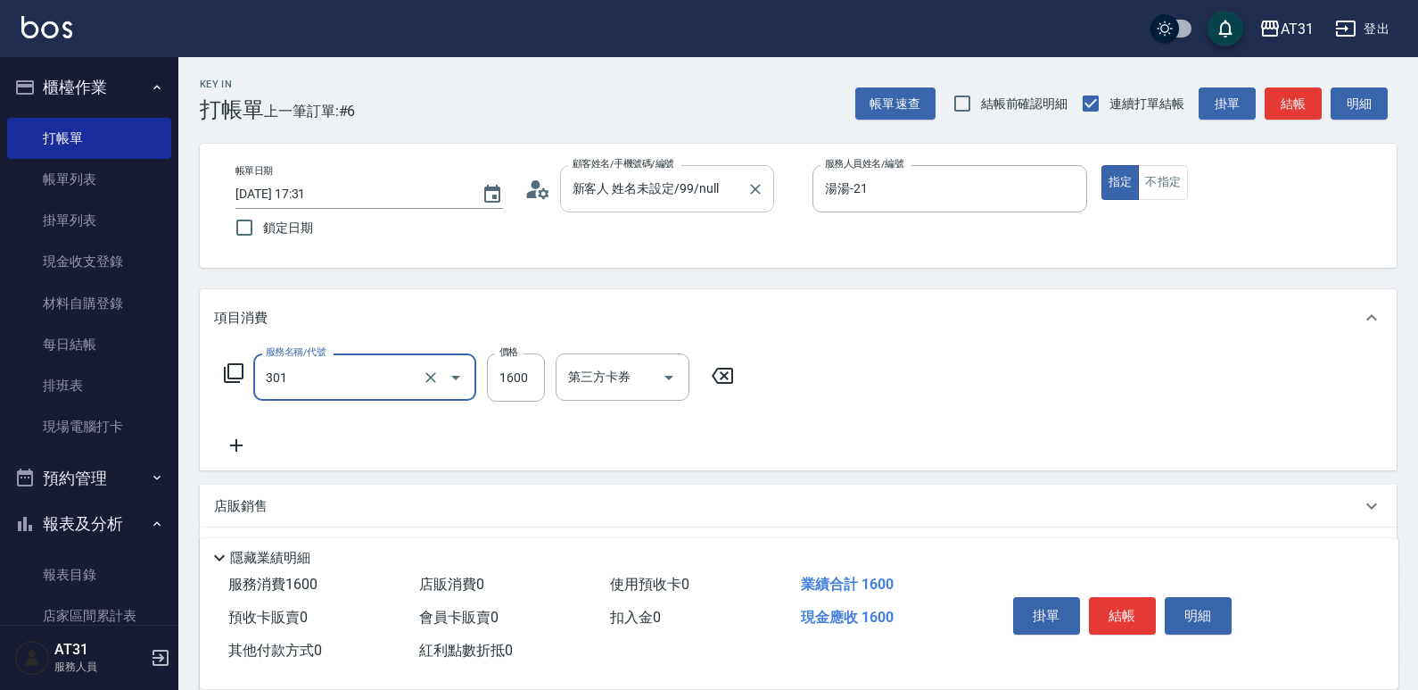
type input "燙髮(301)"
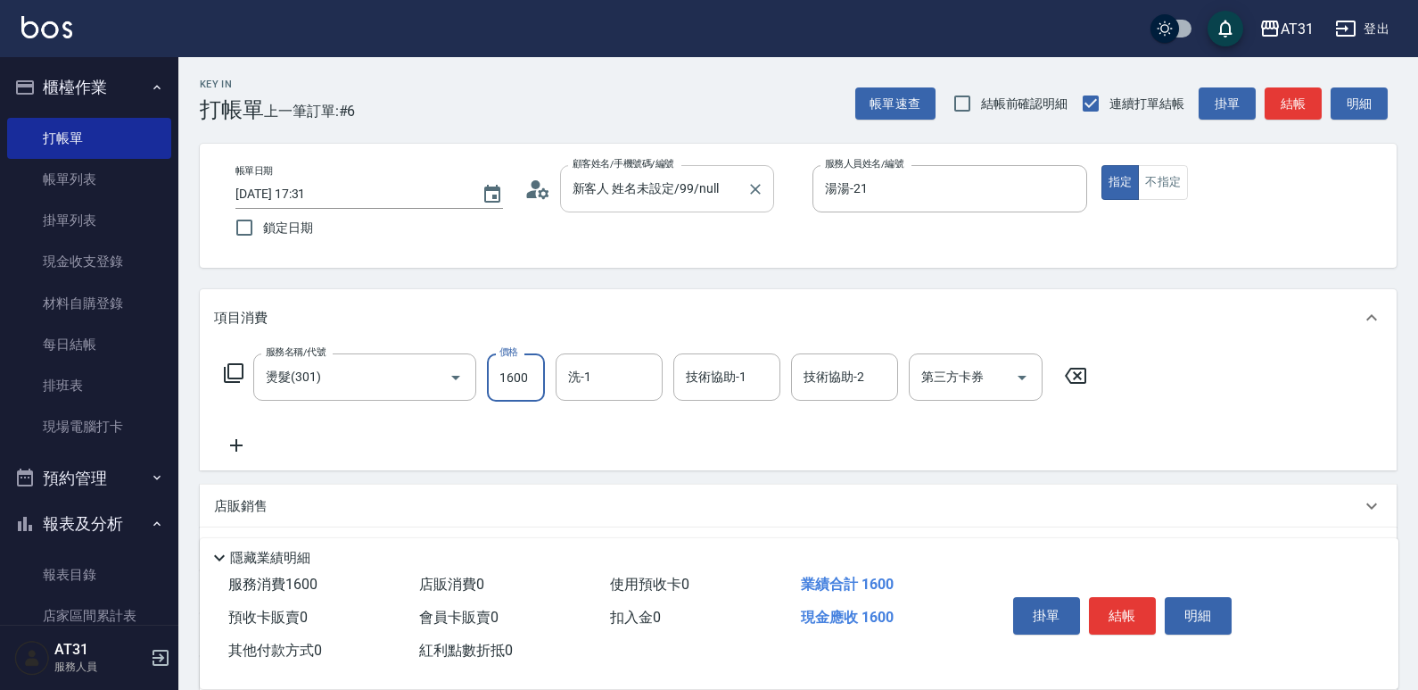
type input "1"
type input "0"
type input "138"
type input "130"
type input "1388"
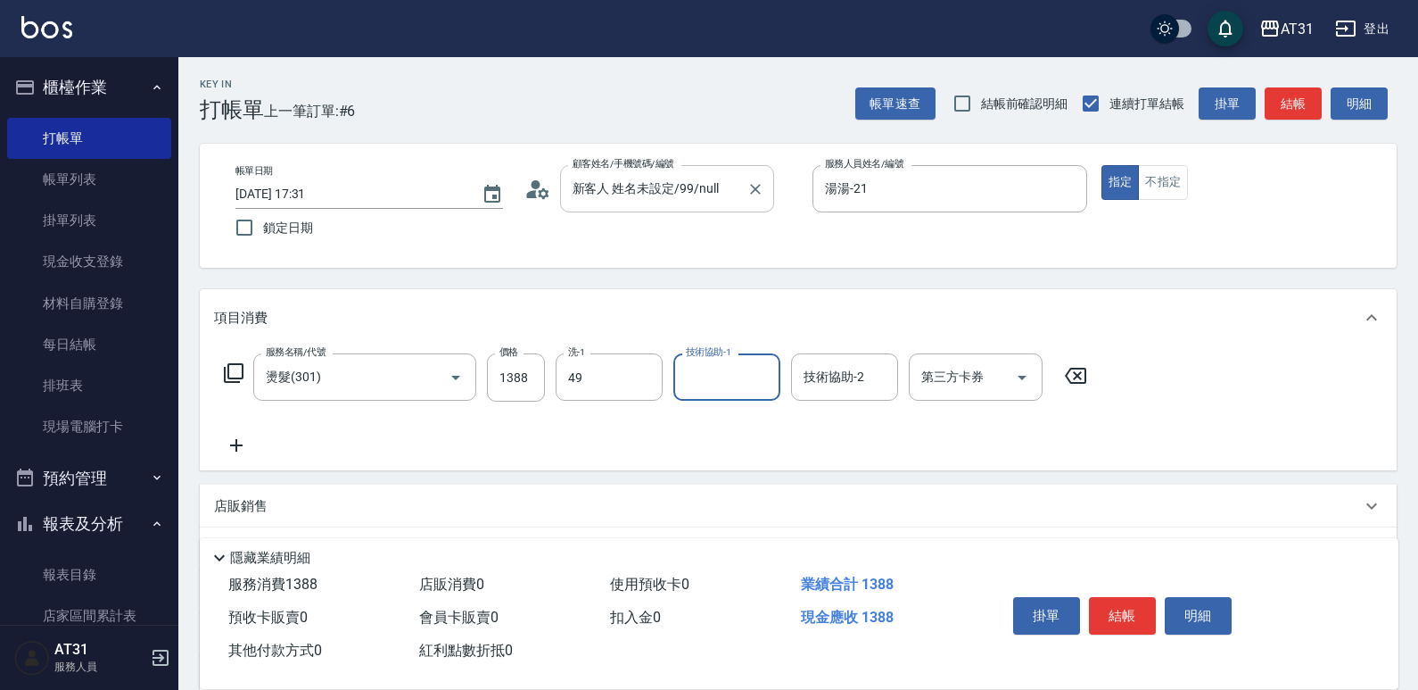
type input "[PERSON_NAME]-49"
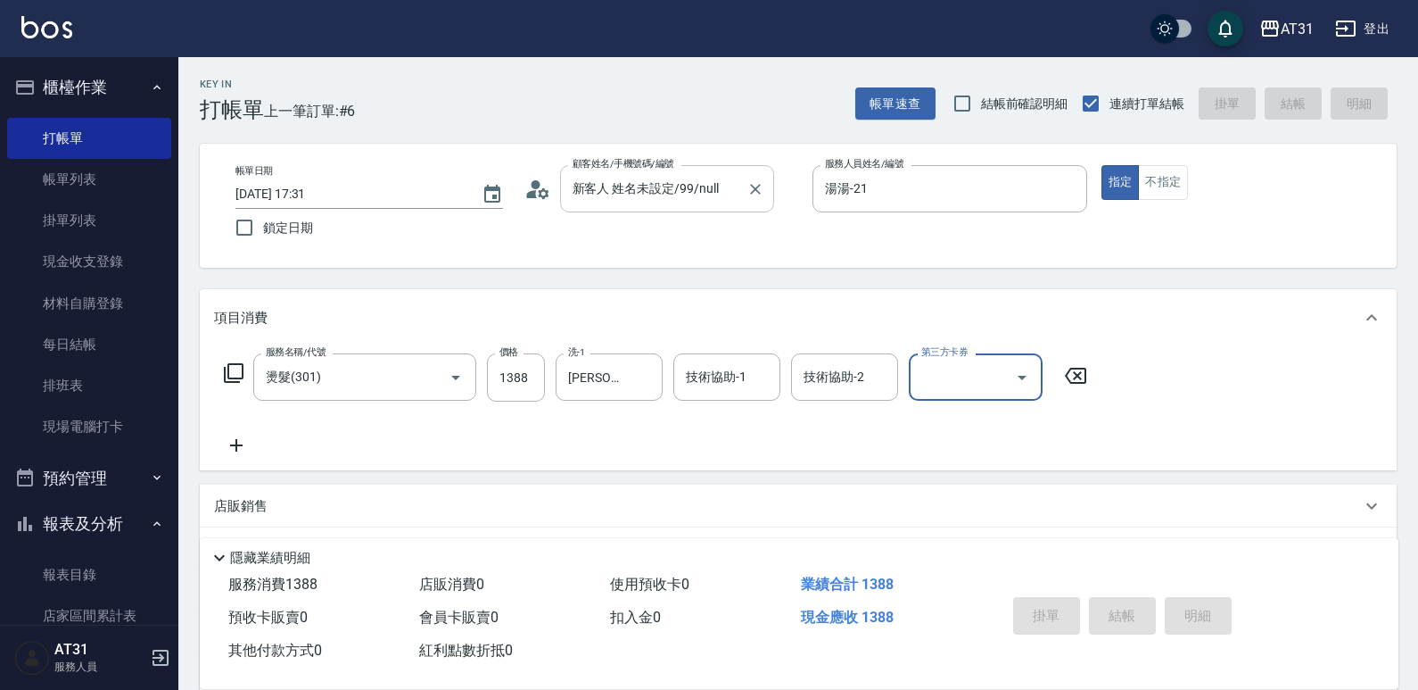
type input "0"
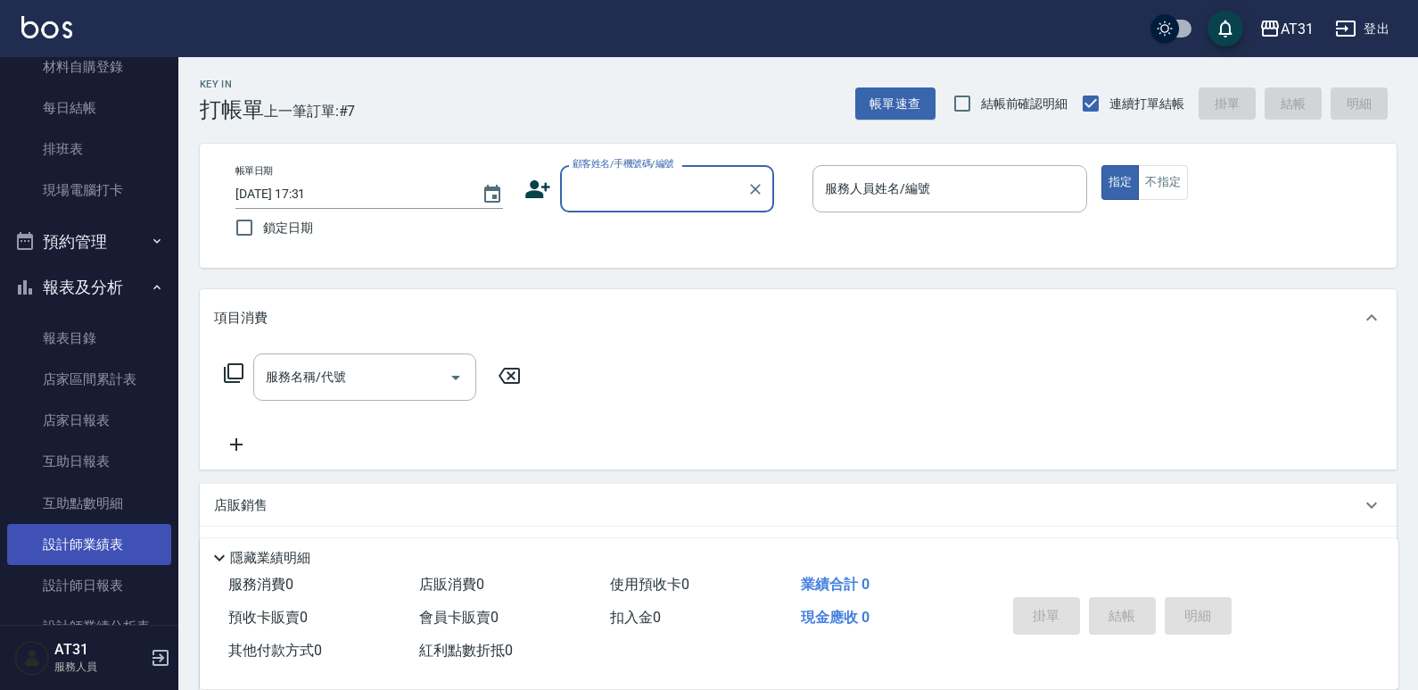
scroll to position [268, 0]
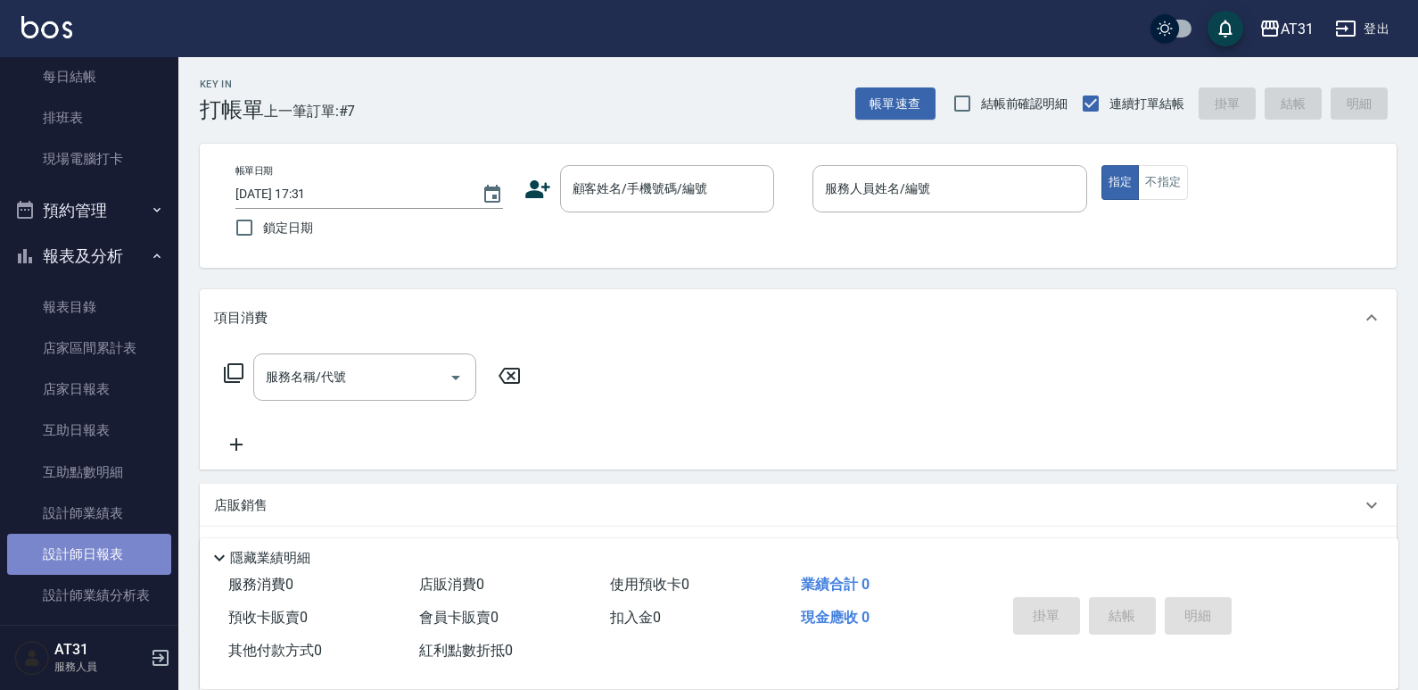
click at [122, 548] on link "設計師日報表" at bounding box center [89, 553] width 164 height 41
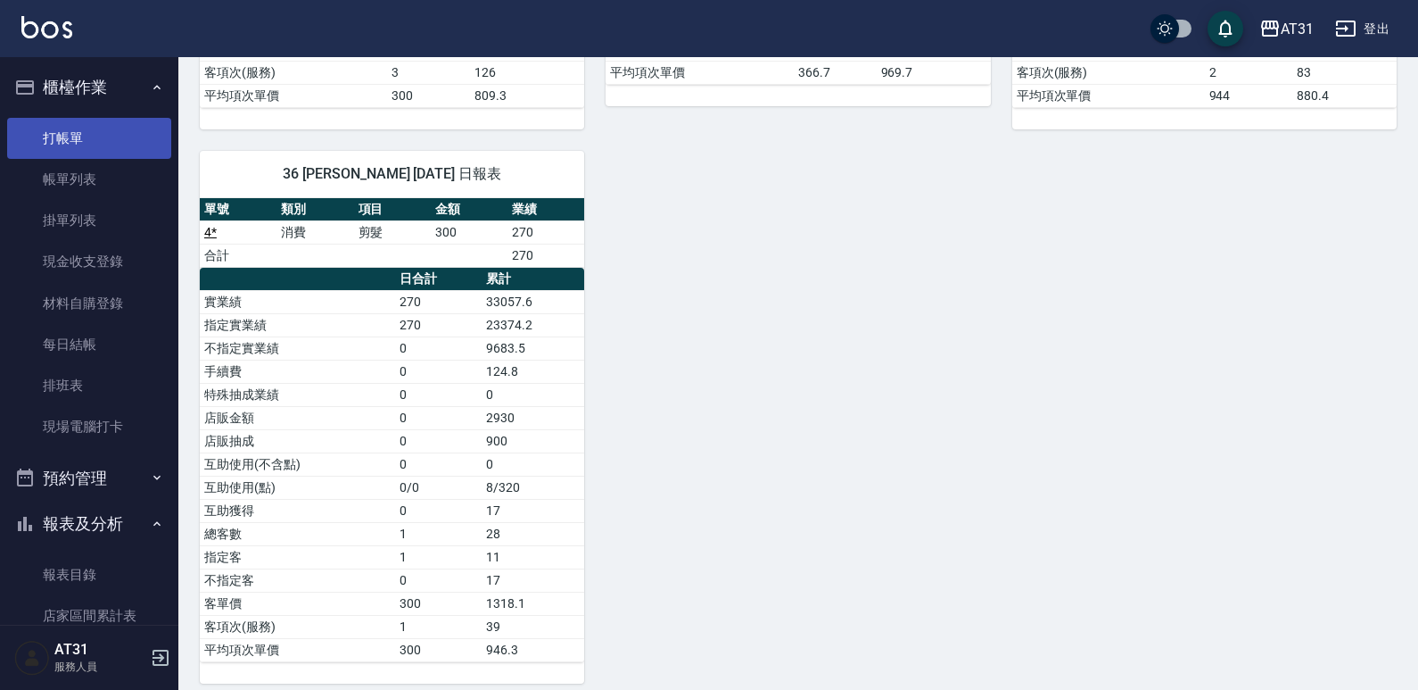
click at [83, 128] on link "打帳單" at bounding box center [89, 138] width 164 height 41
